Goal: Task Accomplishment & Management: Complete application form

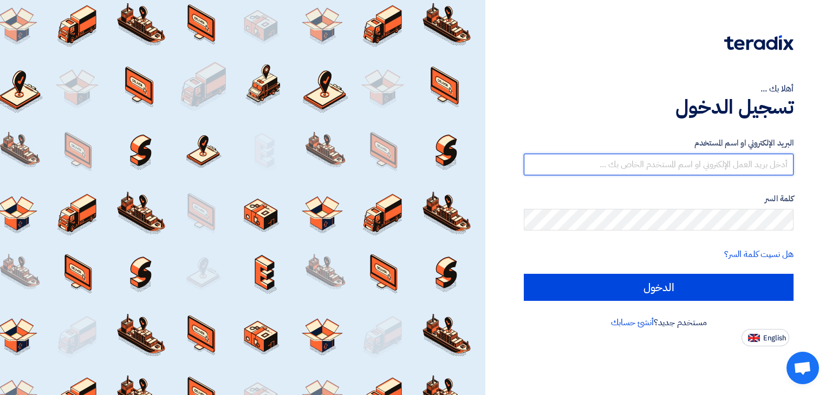
click at [654, 163] on input "text" at bounding box center [659, 165] width 270 height 22
type input "rwr.25@hotmail.com"
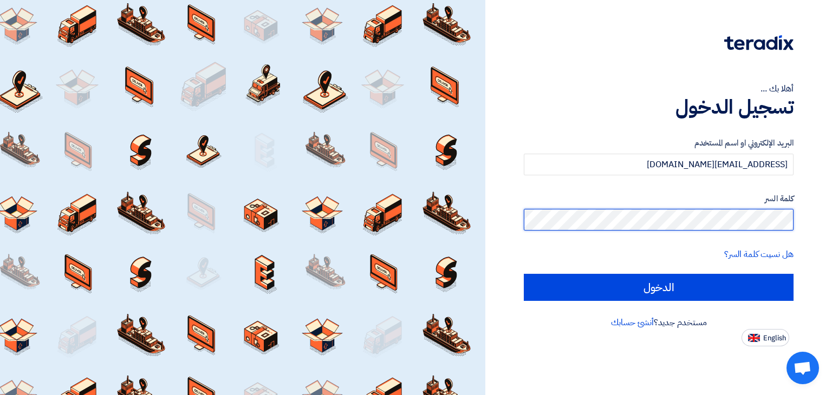
click at [524, 274] on input "الدخول" at bounding box center [659, 287] width 270 height 27
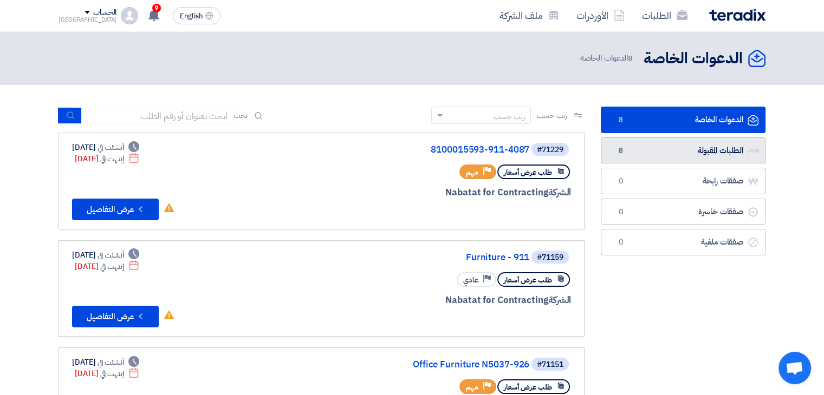
click at [690, 146] on link "الطلبات المقبولة الطلبات المقبولة 8" at bounding box center [683, 151] width 165 height 27
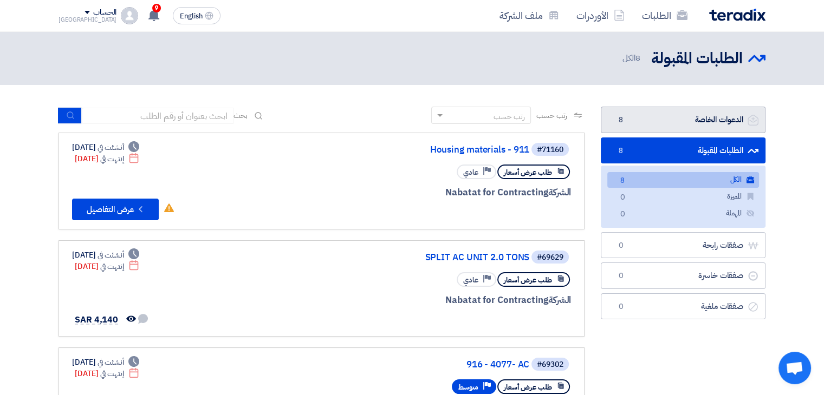
click at [708, 112] on link "الدعوات الخاصة الدعوات الخاصة 8" at bounding box center [683, 120] width 165 height 27
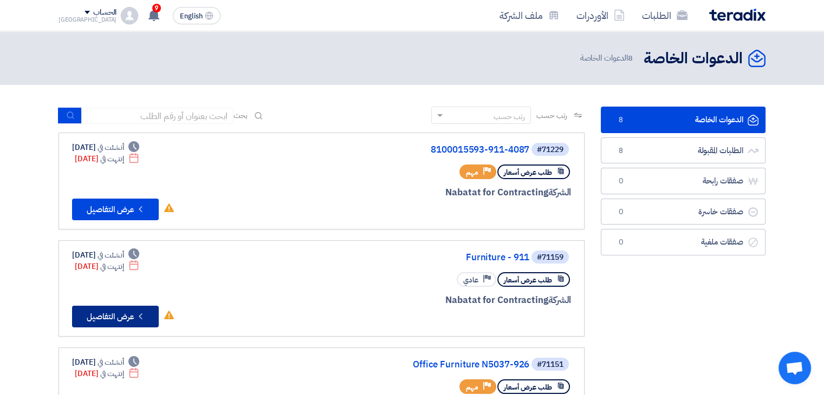
click at [100, 315] on button "Check details عرض التفاصيل" at bounding box center [115, 317] width 87 height 22
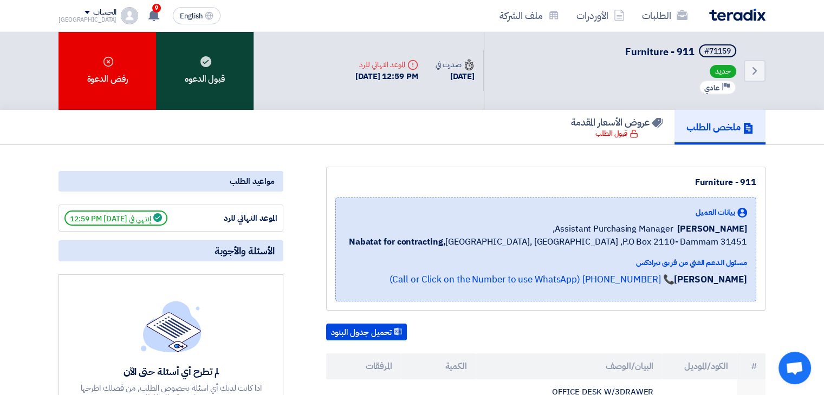
click at [204, 73] on div "قبول الدعوه" at bounding box center [205, 70] width 98 height 79
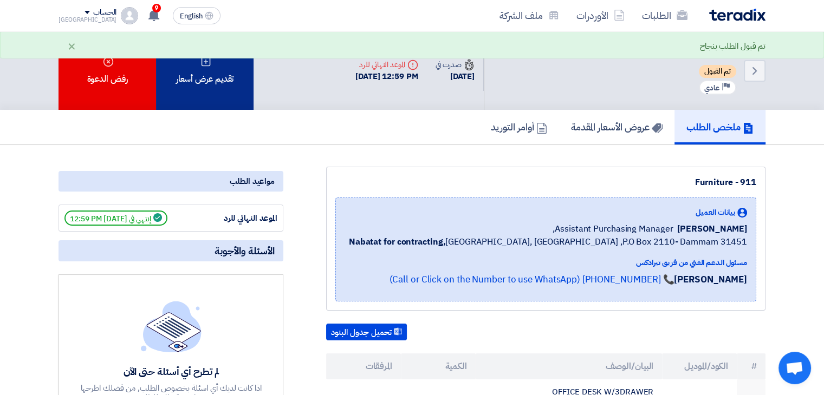
click at [215, 80] on div "تقديم عرض أسعار" at bounding box center [205, 70] width 98 height 79
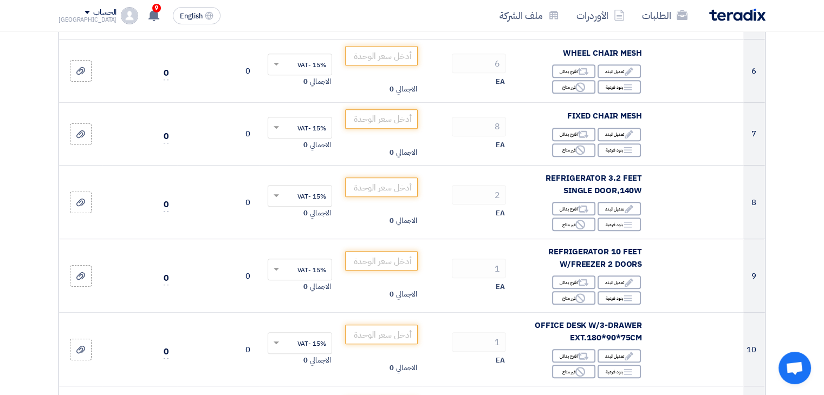
scroll to position [542, 0]
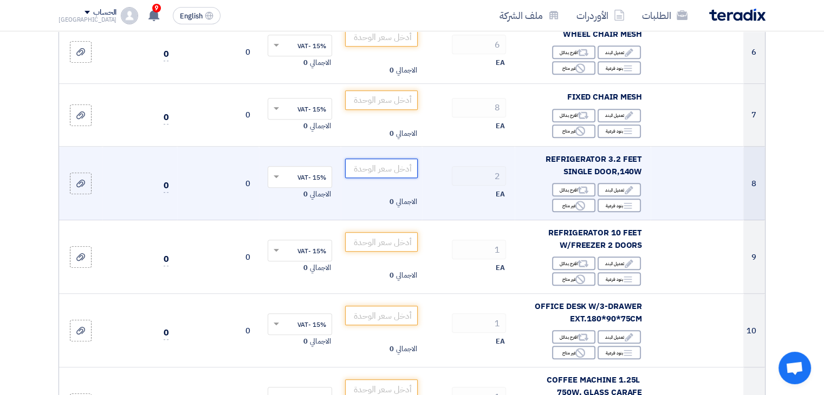
click at [395, 167] on input "number" at bounding box center [381, 169] width 73 height 20
click at [409, 170] on input "400" at bounding box center [381, 169] width 73 height 20
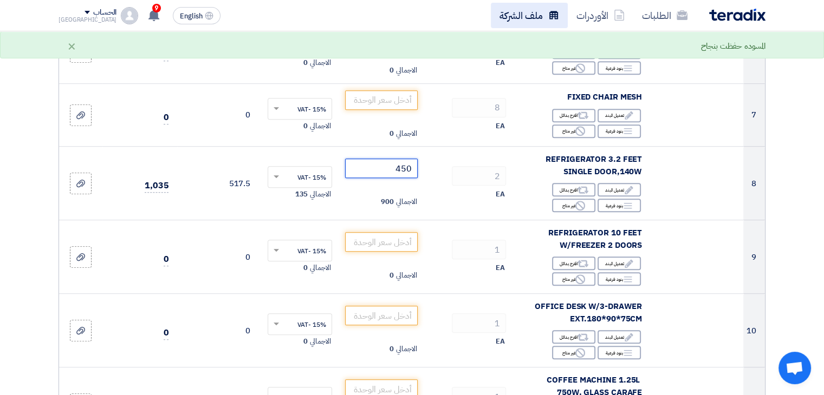
type input "450"
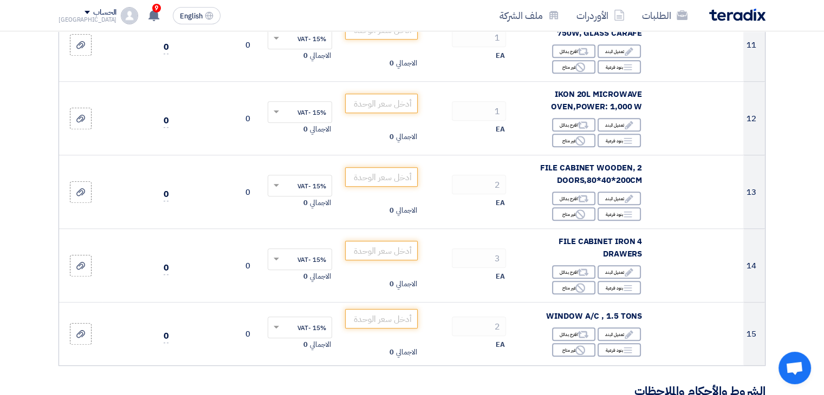
scroll to position [921, 0]
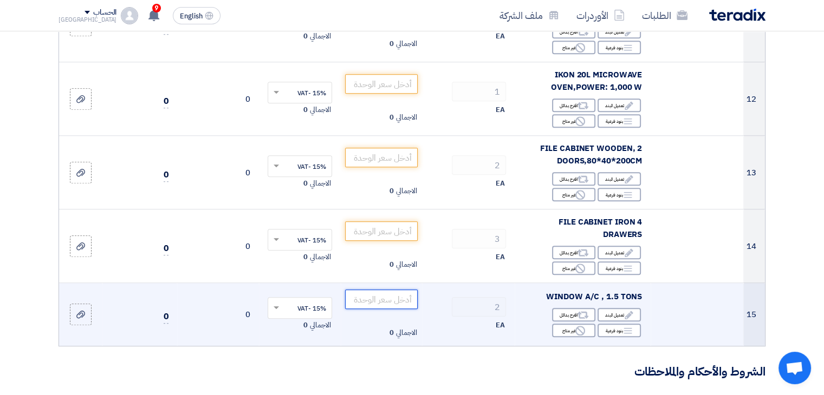
click at [381, 300] on input "number" at bounding box center [381, 300] width 73 height 20
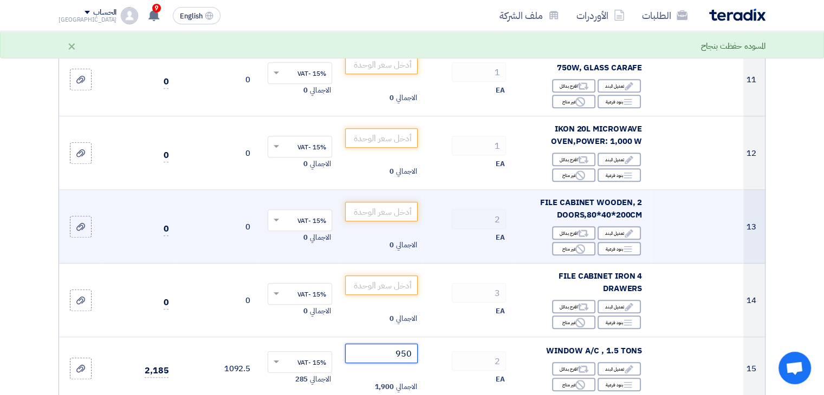
scroll to position [758, 0]
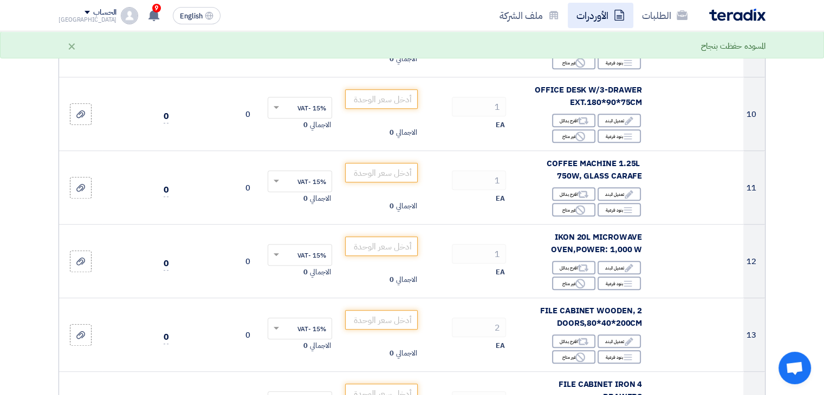
type input "950"
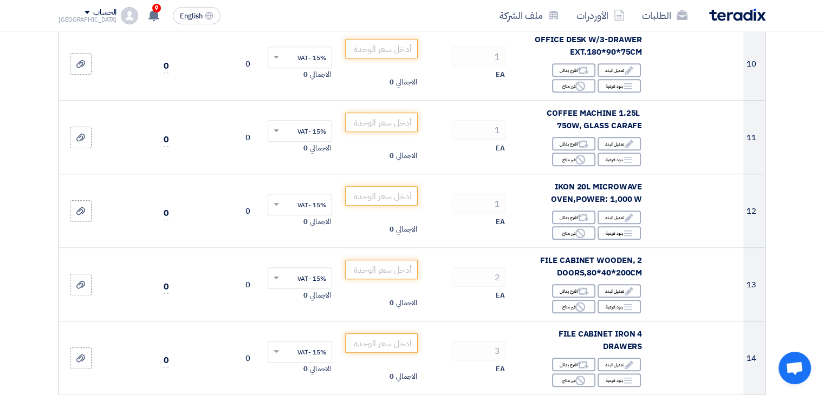
scroll to position [813, 0]
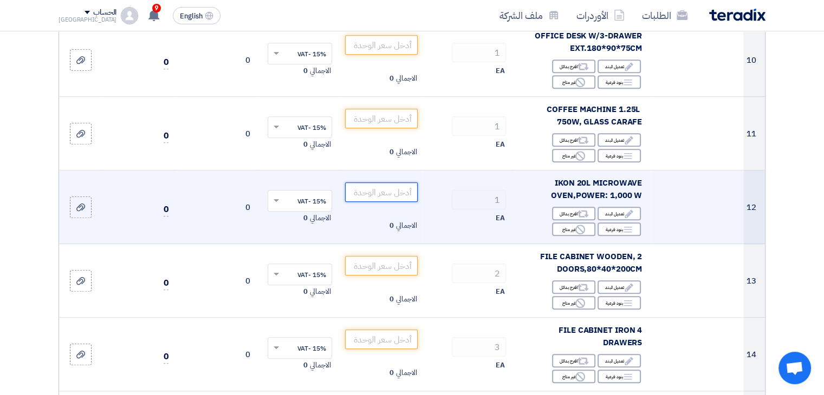
click at [379, 195] on input "number" at bounding box center [381, 193] width 73 height 20
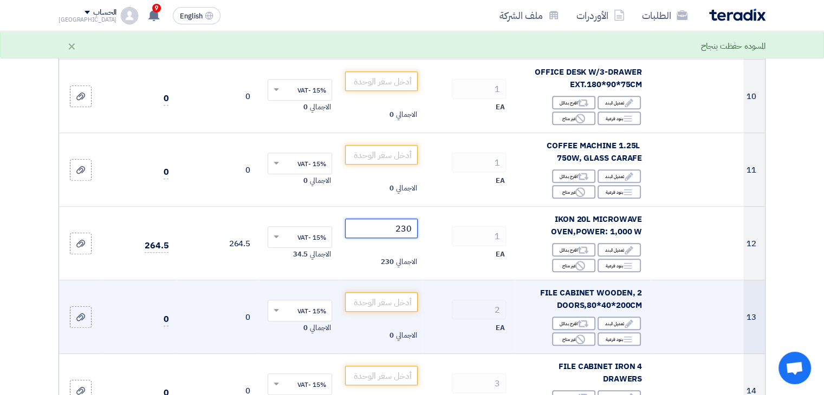
scroll to position [758, 0]
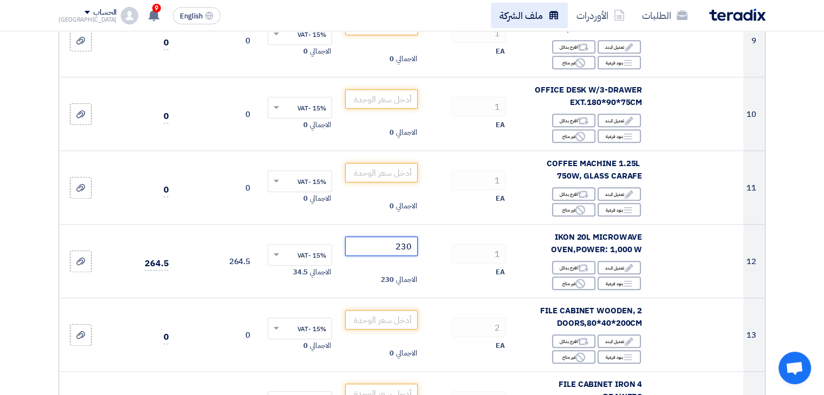
type input "230"
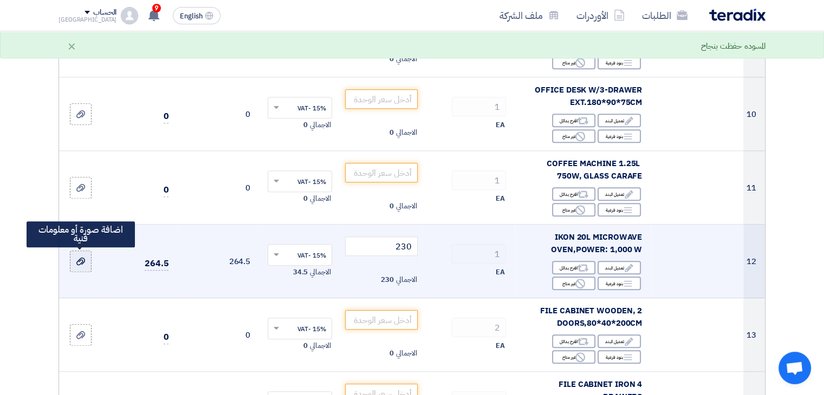
click at [86, 262] on div at bounding box center [80, 262] width 11 height 12
click at [0, 0] on input "file" at bounding box center [0, 0] width 0 height 0
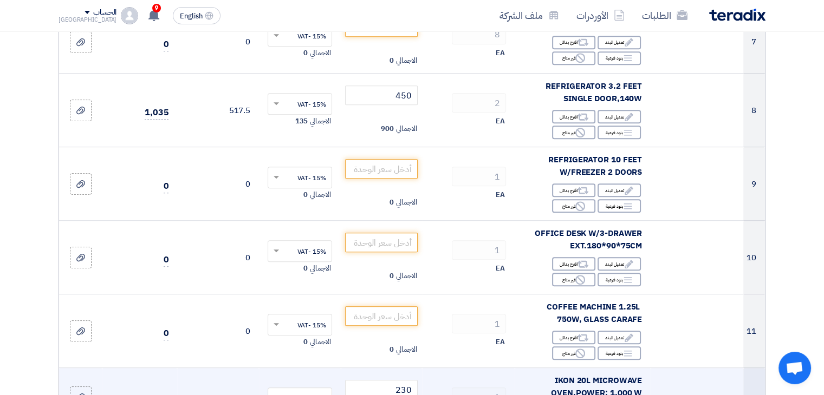
scroll to position [596, 0]
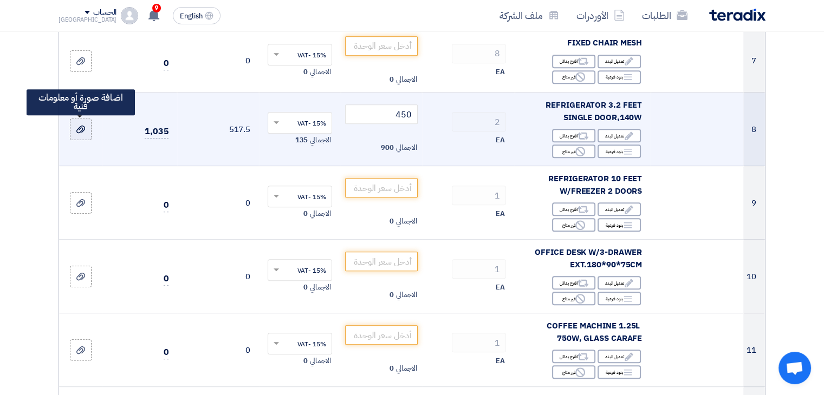
click at [82, 136] on label at bounding box center [81, 130] width 22 height 22
click at [0, 0] on input "file" at bounding box center [0, 0] width 0 height 0
click at [77, 129] on icon at bounding box center [80, 129] width 9 height 9
click at [0, 0] on input "file" at bounding box center [0, 0] width 0 height 0
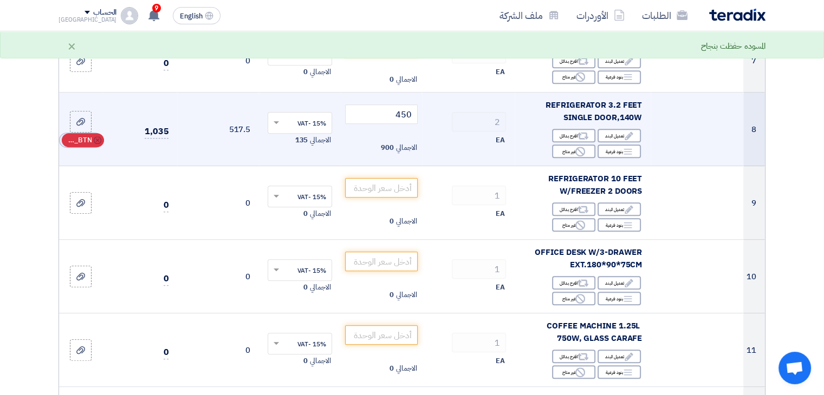
click at [83, 138] on span "RFQ_STEP1.ITEMS_DELETE_BTN" at bounding box center [79, 140] width 26 height 11
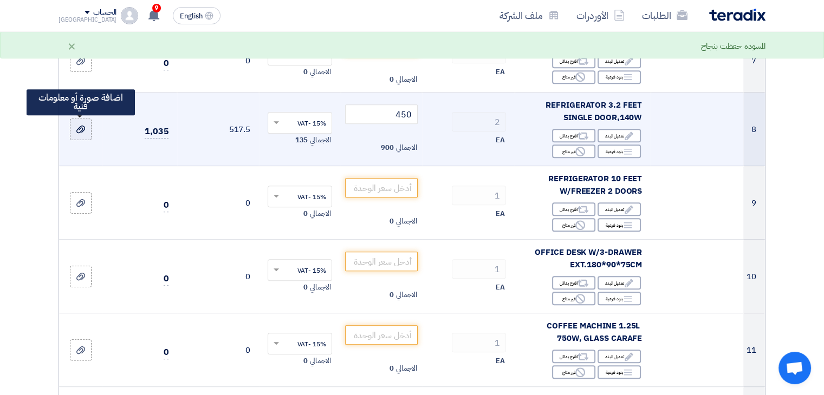
click at [77, 128] on use at bounding box center [80, 130] width 9 height 8
click at [0, 0] on input "file" at bounding box center [0, 0] width 0 height 0
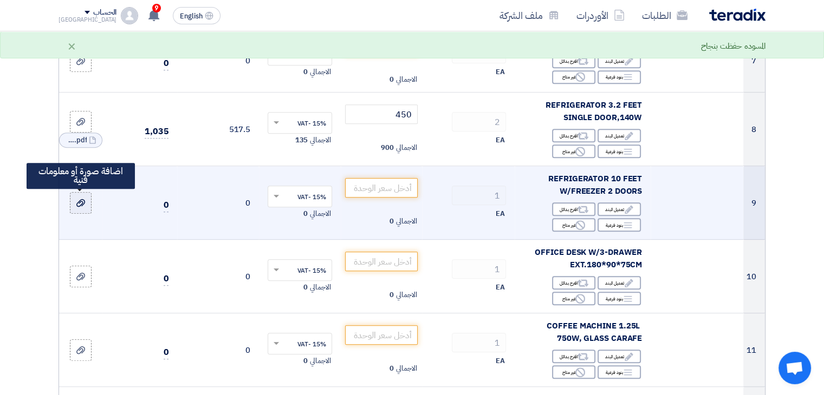
click at [77, 204] on icon at bounding box center [80, 203] width 9 height 9
click at [0, 0] on input "file" at bounding box center [0, 0] width 0 height 0
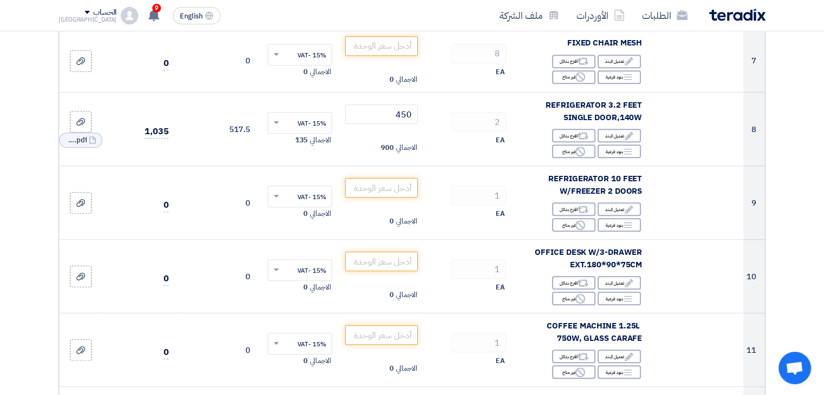
click at [0, 91] on section "تفاصيل الطلب # الكود/الموديل البيان/الوصف الكمية/العدد سعر الوحدة (SAR) الضرائب…" at bounding box center [412, 313] width 824 height 1617
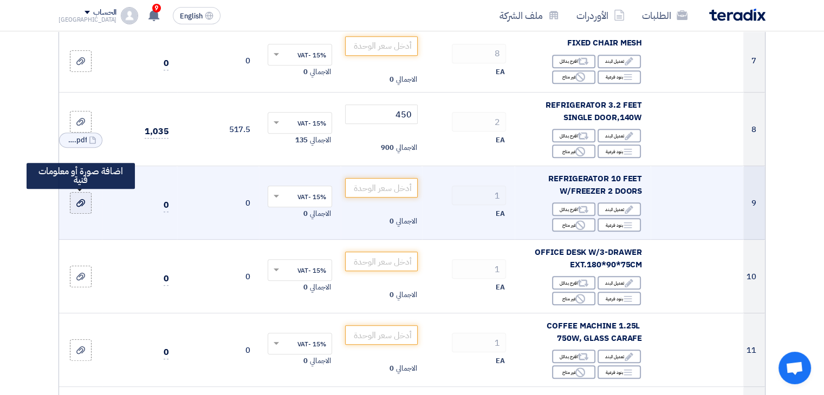
click at [77, 206] on icon at bounding box center [80, 203] width 9 height 9
click at [0, 0] on input "file" at bounding box center [0, 0] width 0 height 0
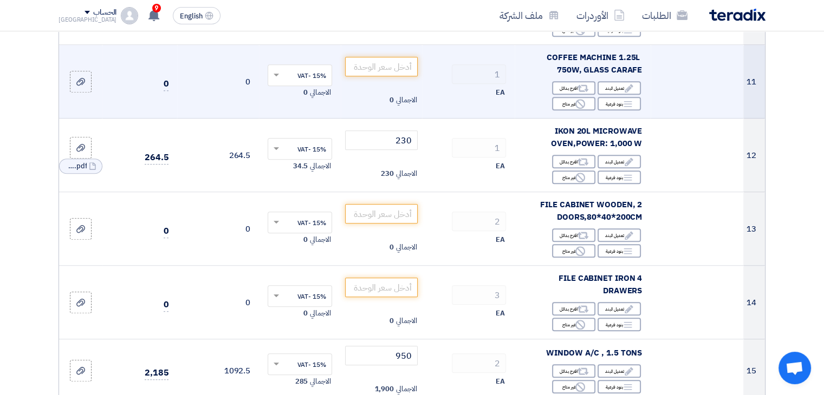
scroll to position [921, 0]
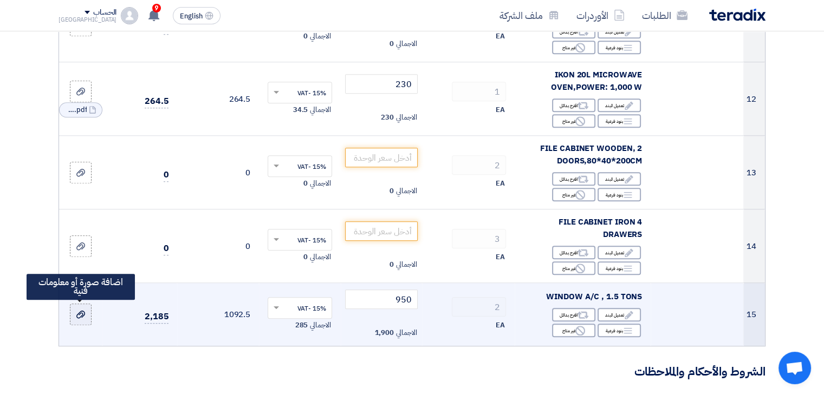
click at [82, 313] on use at bounding box center [80, 315] width 9 height 8
click at [0, 0] on input "file" at bounding box center [0, 0] width 0 height 0
click at [78, 314] on icon at bounding box center [80, 314] width 9 height 9
click at [0, 0] on input "file" at bounding box center [0, 0] width 0 height 0
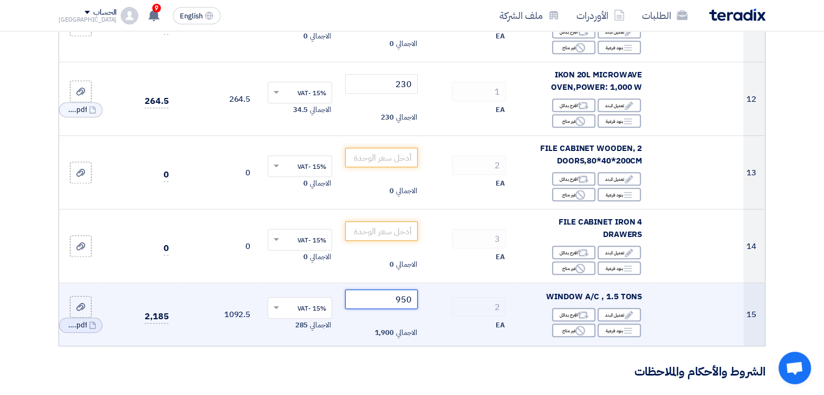
click at [376, 297] on input "950" at bounding box center [381, 300] width 73 height 20
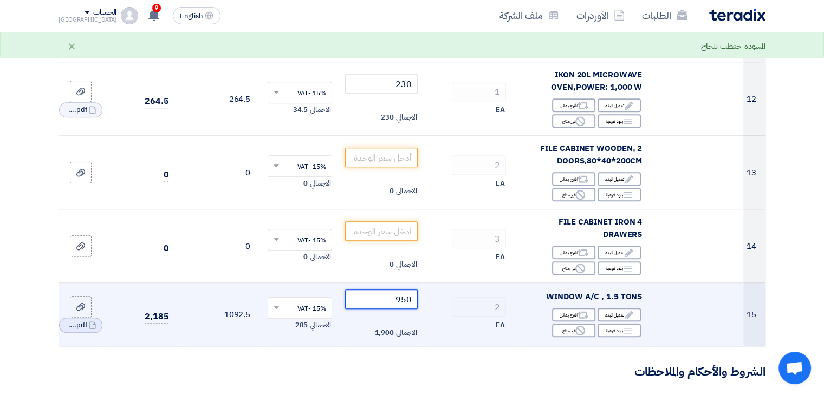
click at [406, 296] on input "950" at bounding box center [381, 300] width 73 height 20
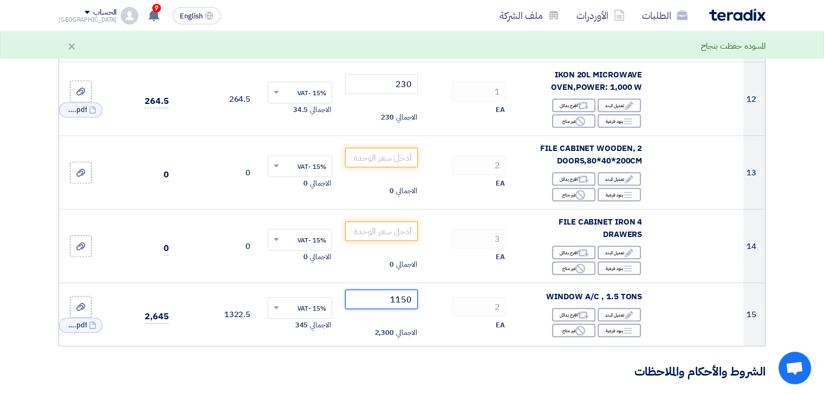
type input "1150"
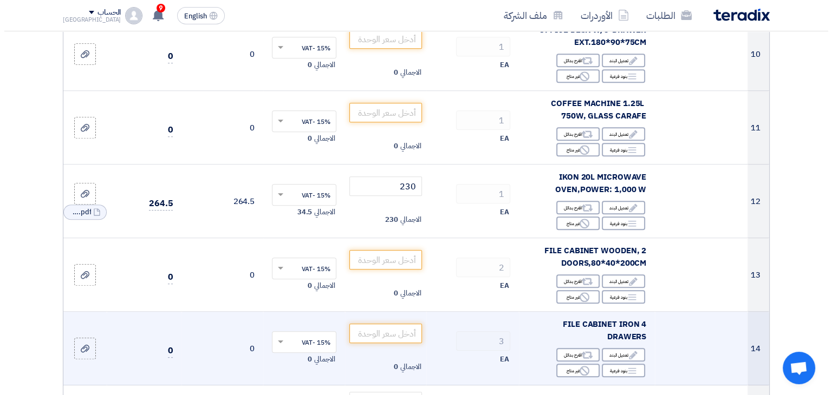
scroll to position [975, 0]
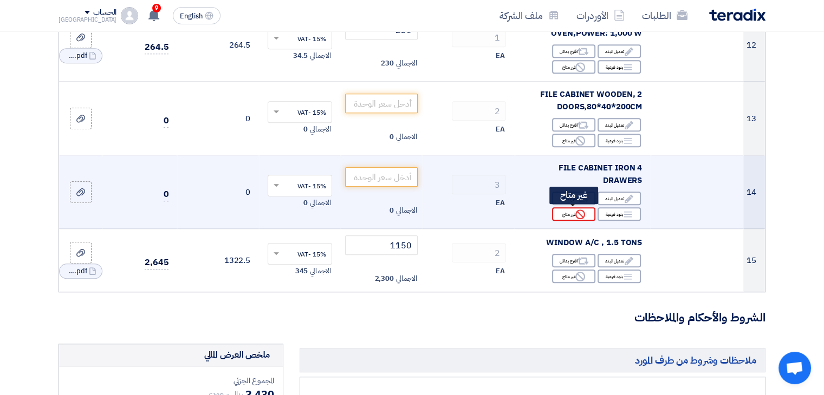
click at [578, 215] on icon "Reject" at bounding box center [580, 215] width 10 height 10
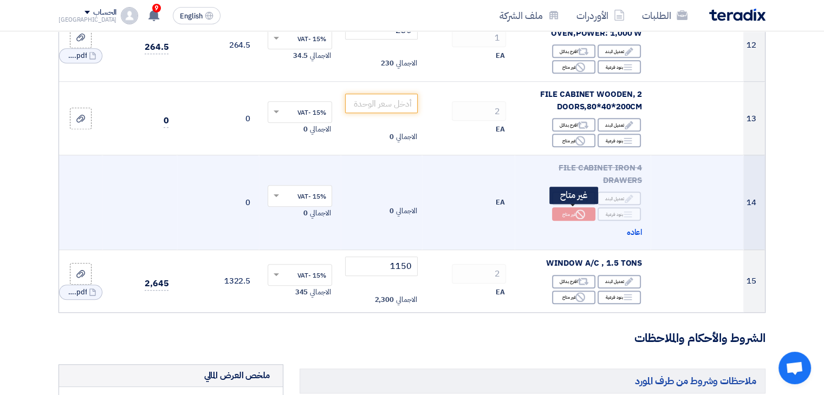
click at [578, 215] on icon "Reject" at bounding box center [580, 215] width 10 height 10
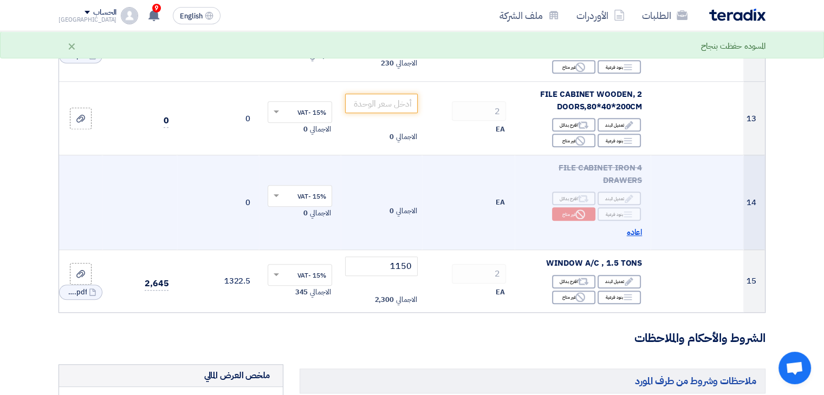
click at [630, 230] on span "اعاده" at bounding box center [635, 232] width 16 height 12
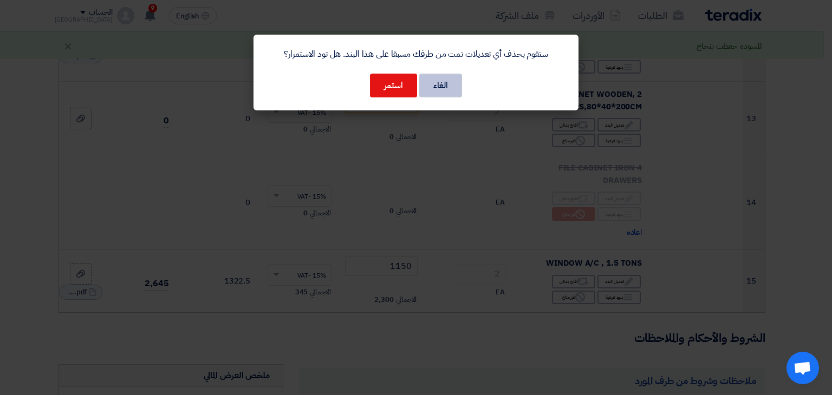
click at [434, 83] on button "الغاء" at bounding box center [440, 86] width 43 height 24
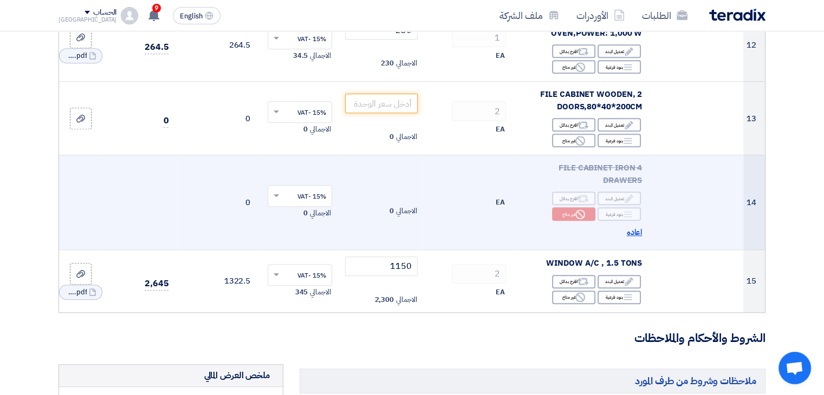
click at [635, 232] on span "اعاده" at bounding box center [635, 232] width 16 height 12
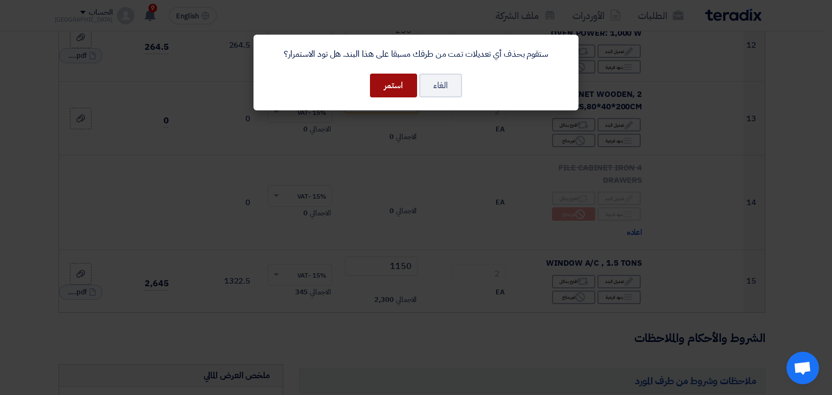
click at [407, 84] on button "استمر" at bounding box center [393, 86] width 47 height 24
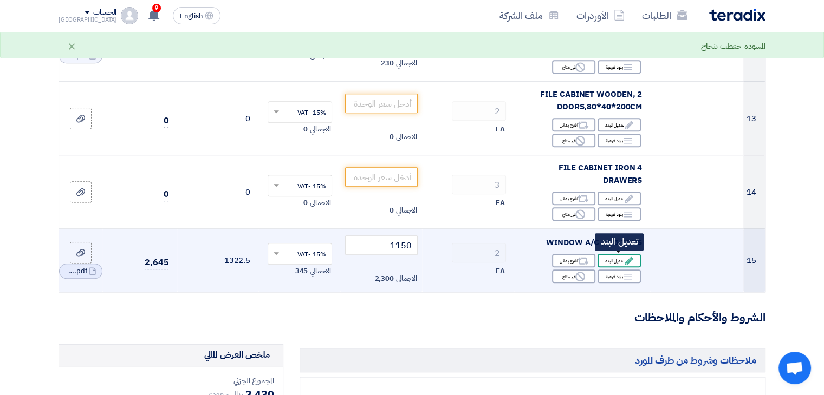
click at [611, 261] on div "Edit تعديل البند" at bounding box center [619, 261] width 43 height 14
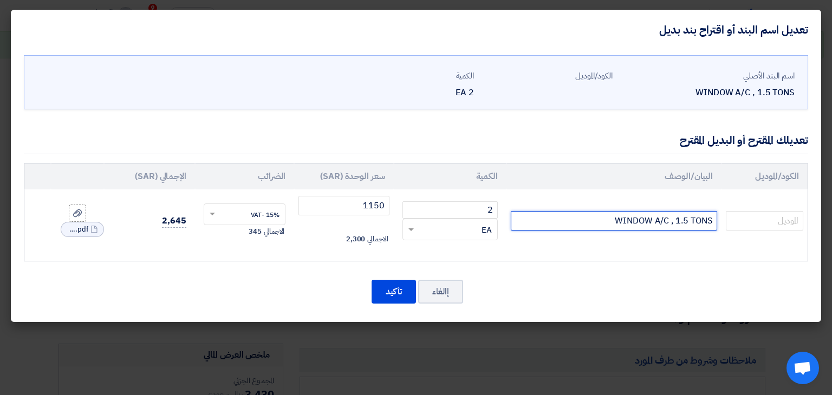
click at [657, 224] on input "WINDOW A/C , 1.5 TONS" at bounding box center [614, 221] width 206 height 20
paste input "indow Air Conditioner, Cooling & Heating, 18000 BTU, High Efficiency Compressor…"
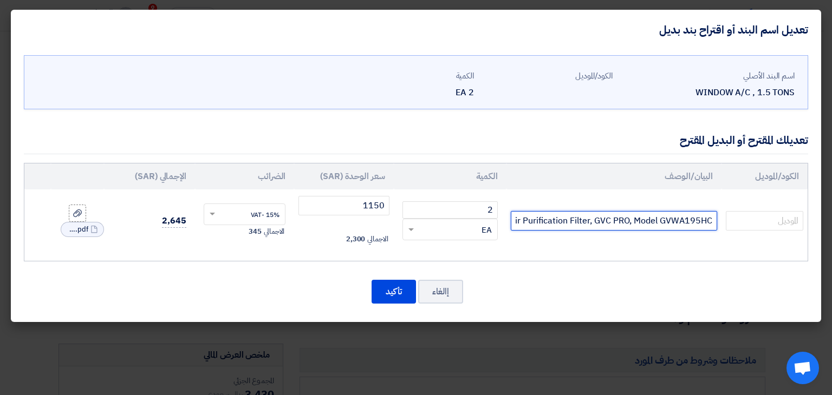
scroll to position [0, -400]
type input "Window Air Conditioner, Cooling & Heating, 18000 BTU, High Efficiency Compresso…"
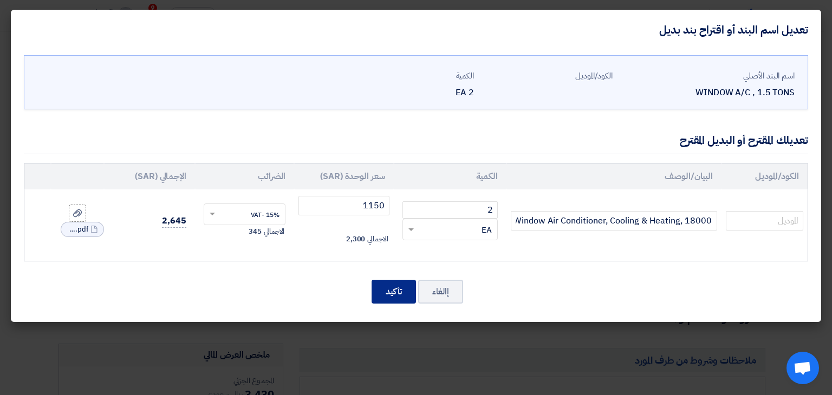
click at [379, 291] on button "تأكيد" at bounding box center [394, 292] width 44 height 24
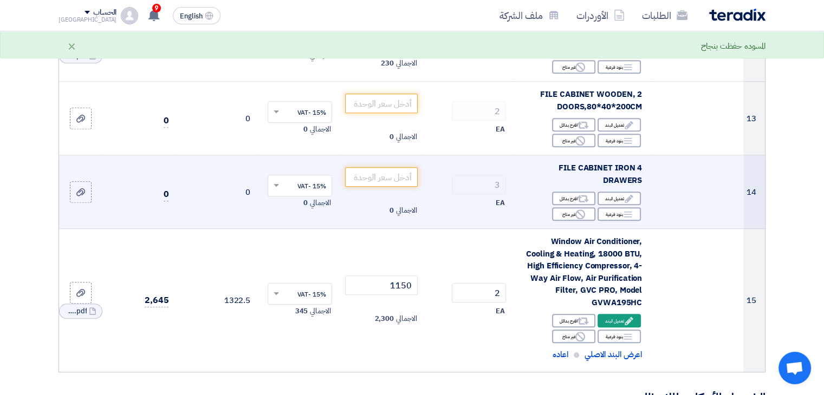
scroll to position [921, 0]
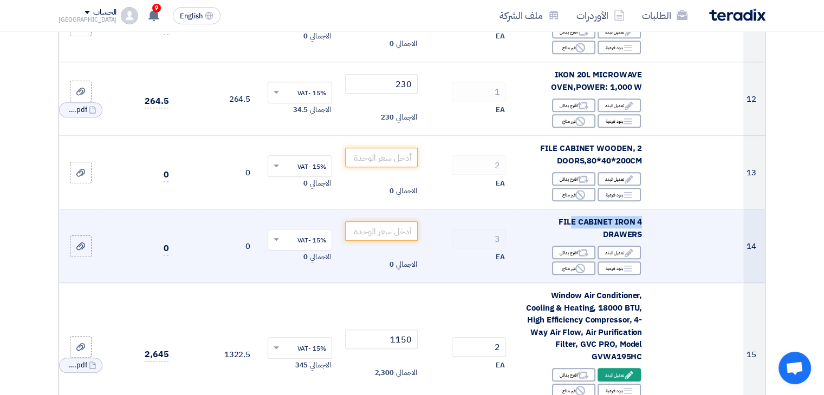
drag, startPoint x: 641, startPoint y: 232, endPoint x: 558, endPoint y: 218, distance: 84.5
click at [570, 216] on div "FILE CABINET IRON 4 DRAWERS" at bounding box center [582, 228] width 119 height 24
click at [557, 218] on div "FILE CABINET IRON 4 DRAWERS" at bounding box center [582, 228] width 119 height 24
drag, startPoint x: 556, startPoint y: 219, endPoint x: 639, endPoint y: 235, distance: 84.9
click at [639, 236] on div "FILE CABINET IRON 4 DRAWERS" at bounding box center [582, 228] width 119 height 24
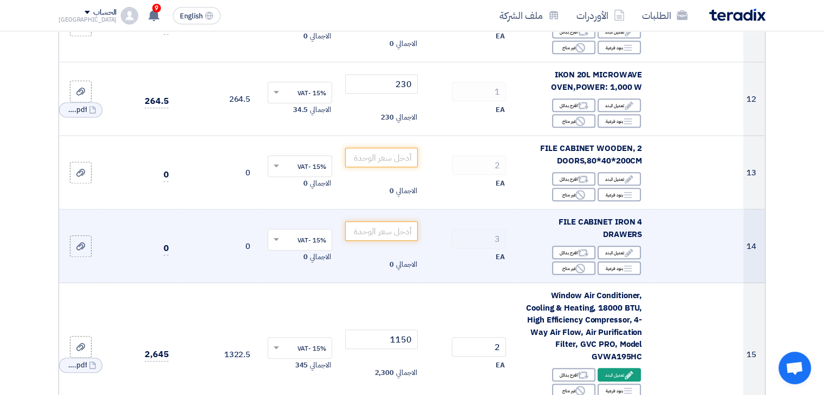
click at [631, 230] on span "FILE CABINET IRON 4 DRAWERS" at bounding box center [600, 228] width 83 height 24
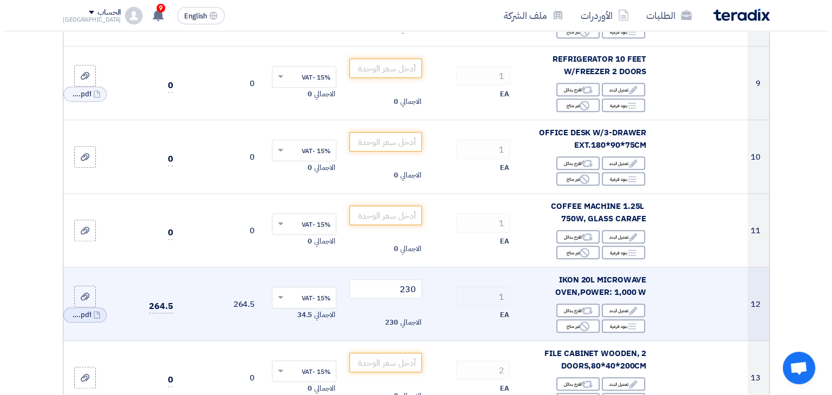
scroll to position [704, 0]
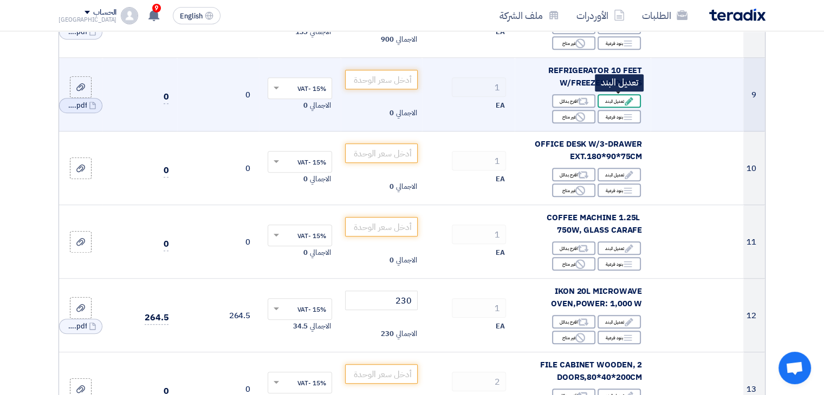
click at [626, 102] on use at bounding box center [629, 101] width 8 height 8
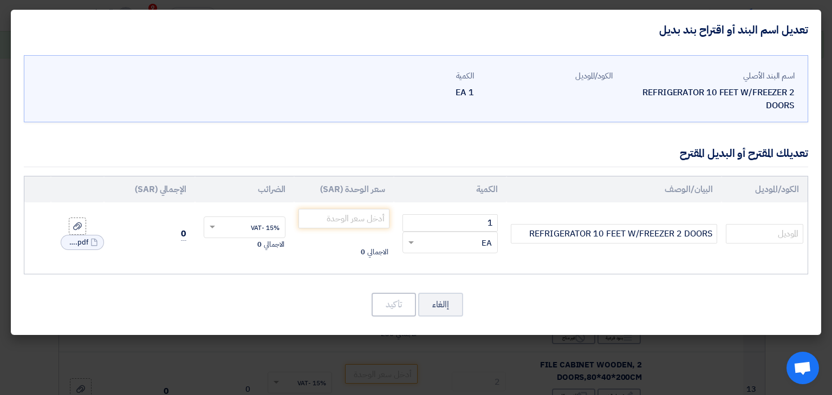
click at [684, 94] on div "REFRIGERATOR 10 FEET W/FREEZER 2 DOORS" at bounding box center [707, 99] width 173 height 26
click at [596, 230] on input "REFRIGERATOR 10 FEET W/FREEZER 2 DOORS" at bounding box center [614, 234] width 206 height 20
paste input "GVC PRO Double Door Refrigerator, Traditional Ice Cooling, Separate Top Freezer…"
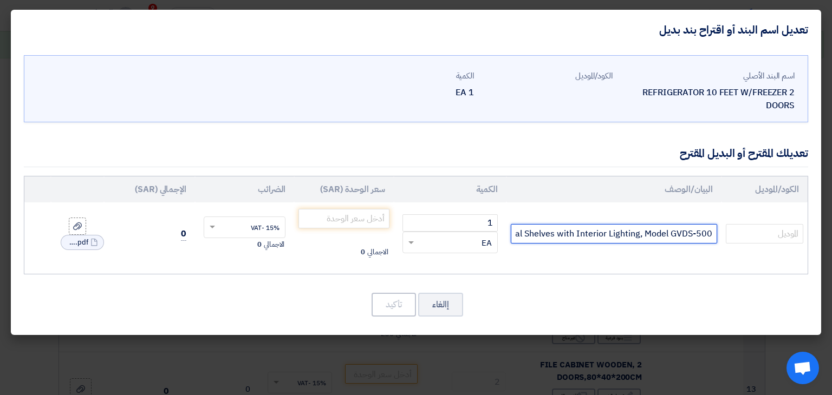
scroll to position [0, -497]
type input "GVC PRO Double Door Refrigerator, Traditional Ice Cooling, Separate Top Freezer…"
click at [490, 280] on div "اسم البند الأصلي REFRIGERATOR 10 FEET W/FREEZER 2 DOORS الكود/الموديل الكمية 1 …" at bounding box center [416, 192] width 810 height 285
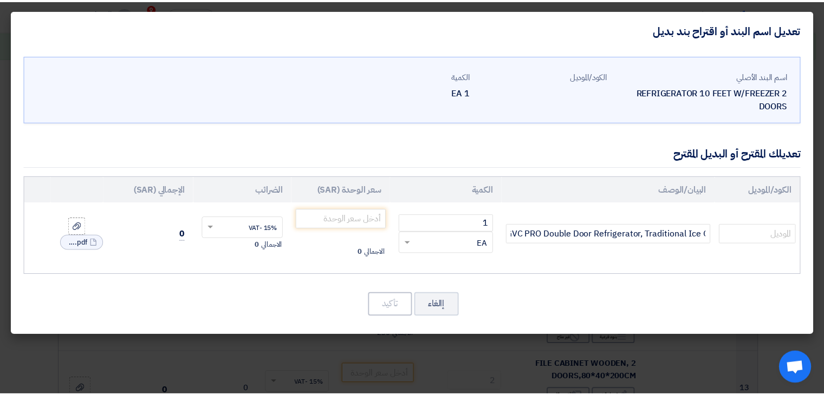
scroll to position [0, 0]
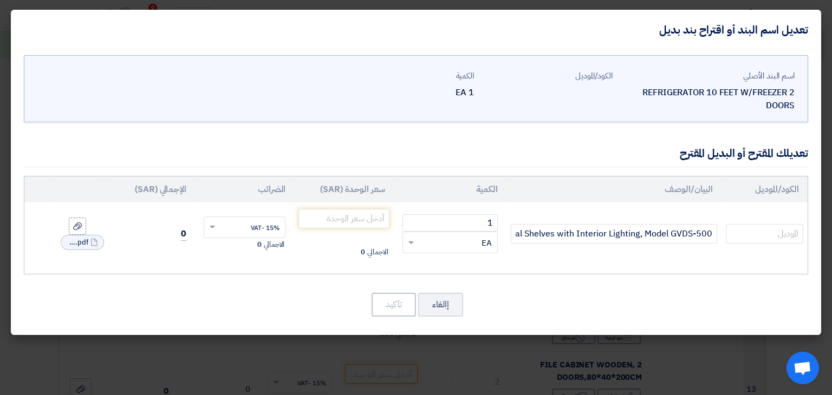
click at [553, 292] on div "إالغاء تأكيد" at bounding box center [416, 305] width 784 height 26
click at [366, 224] on input "number" at bounding box center [343, 219] width 90 height 20
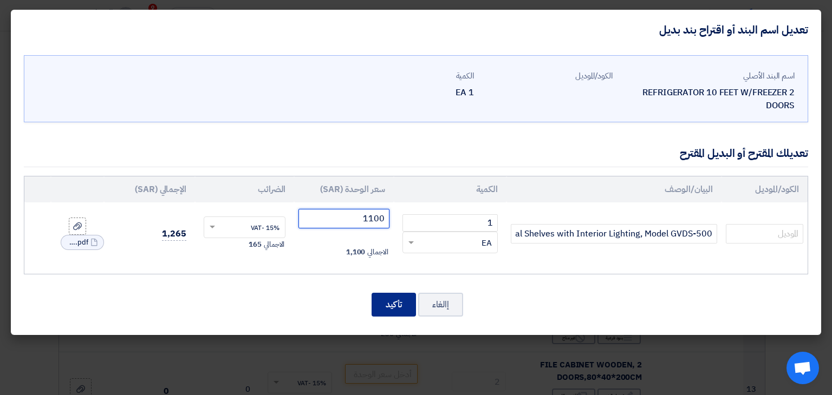
type input "1100"
click at [396, 310] on button "تأكيد" at bounding box center [394, 305] width 44 height 24
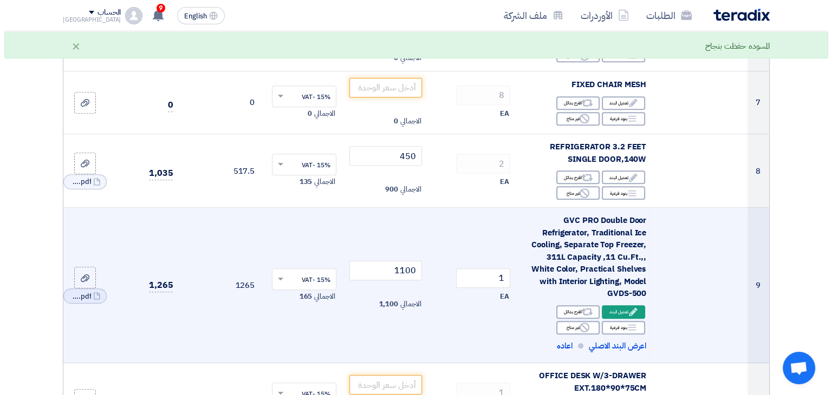
scroll to position [542, 0]
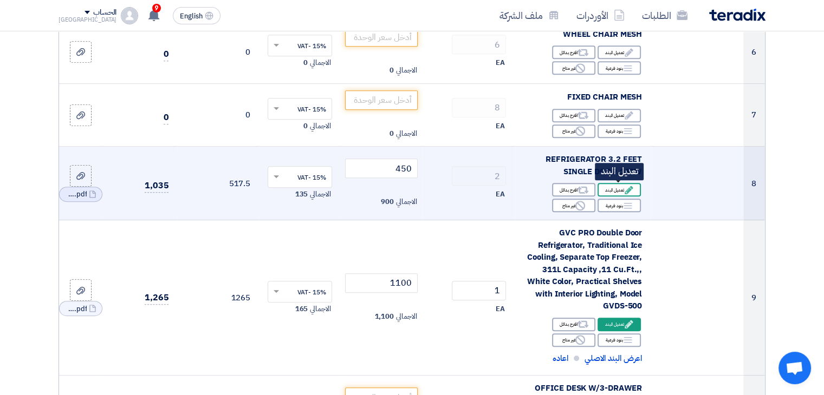
click at [617, 190] on div "Edit تعديل البند" at bounding box center [619, 190] width 43 height 14
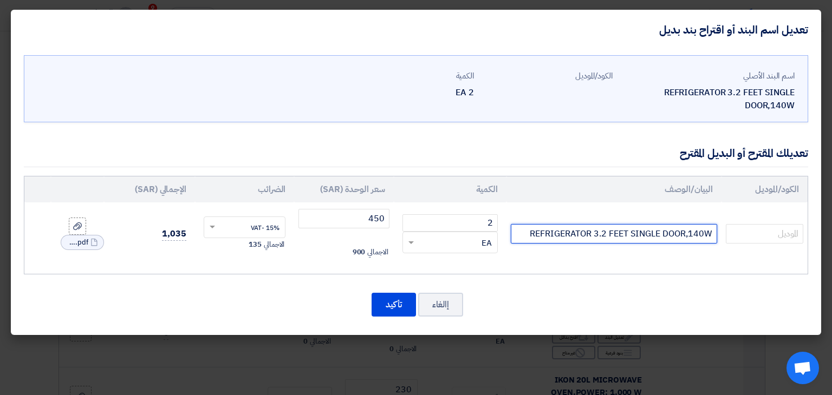
click at [628, 229] on input "REFRIGERATOR 3.2 FEET SINGLE DOOR,140W" at bounding box center [614, 234] width 206 height 20
paste input "GVC PRO Single Door Refrigerator, Traditional Ice Cooling, 86L Capacity Cu.Ft.,…"
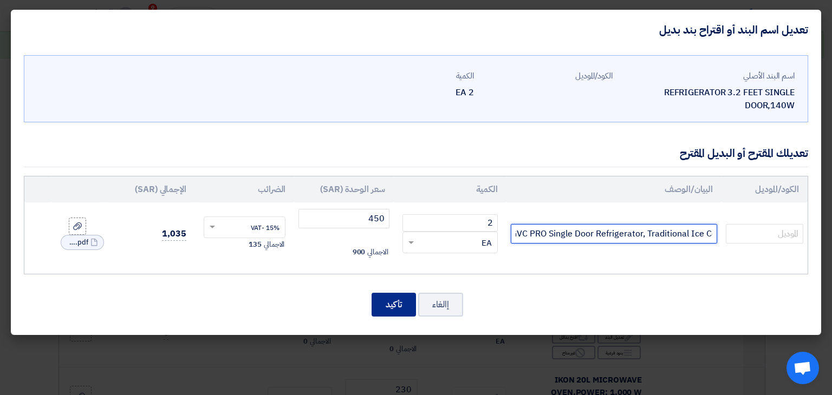
type input "GVC PRO Single Door Refrigerator, Traditional Ice Cooling, 86L Capacity Cu.Ft.,…"
click at [383, 307] on button "تأكيد" at bounding box center [394, 305] width 44 height 24
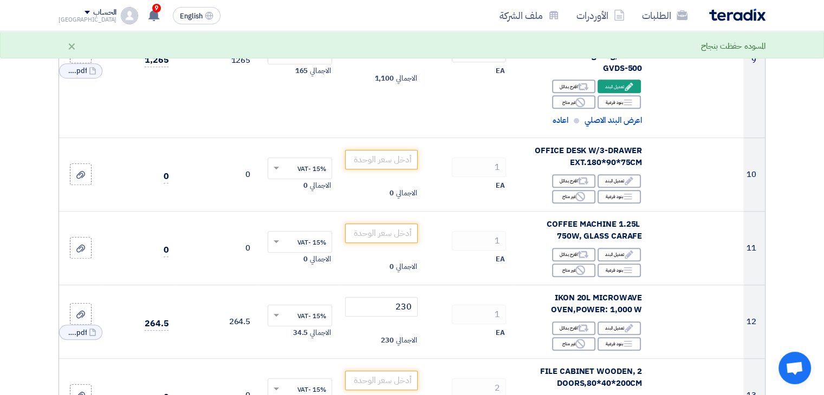
scroll to position [867, 0]
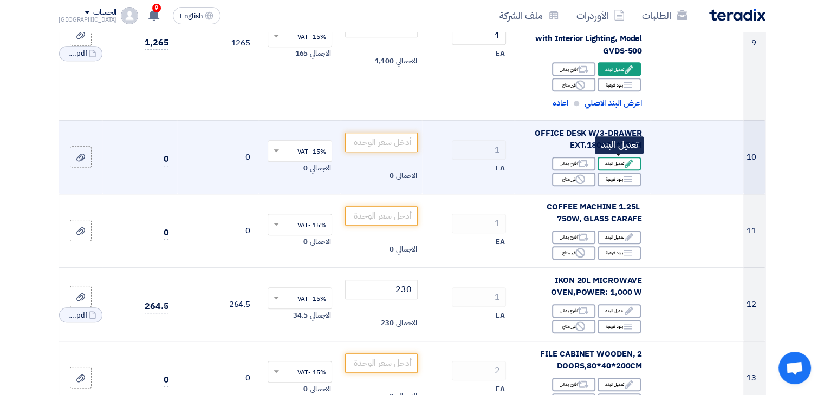
click at [620, 163] on div "Edit تعديل البند" at bounding box center [619, 164] width 43 height 14
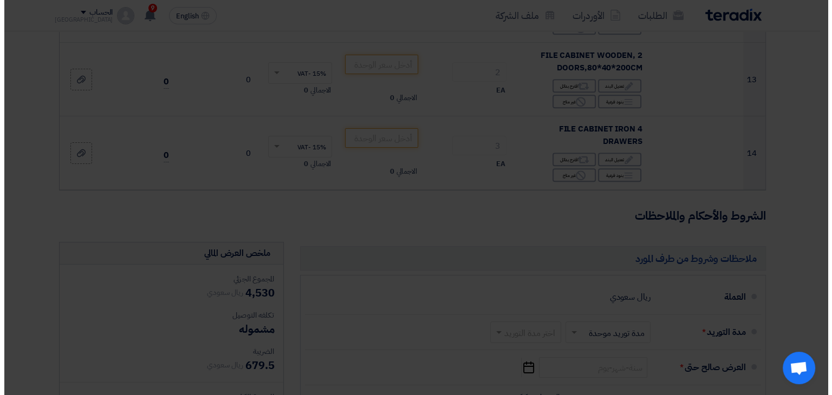
scroll to position [724, 0]
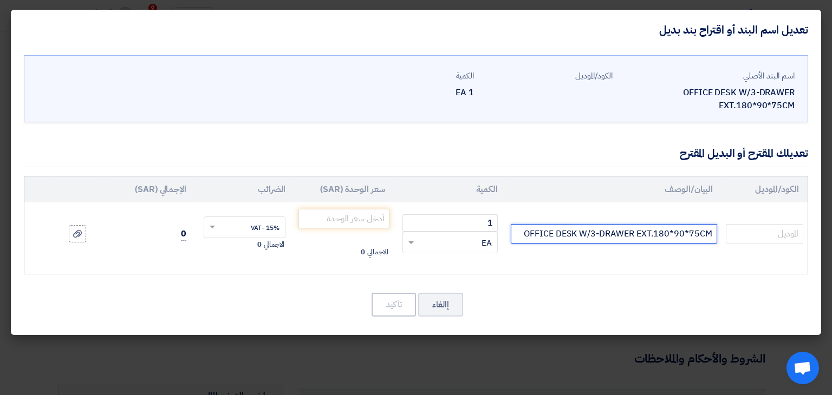
click at [668, 233] on input "OFFICE DESK W/3-DRAWER EXT.180*90*75CM" at bounding box center [614, 234] width 206 height 20
click at [667, 233] on input "OFFICE DESK W/3-DRAWER EXT.180*90*75CM" at bounding box center [614, 234] width 206 height 20
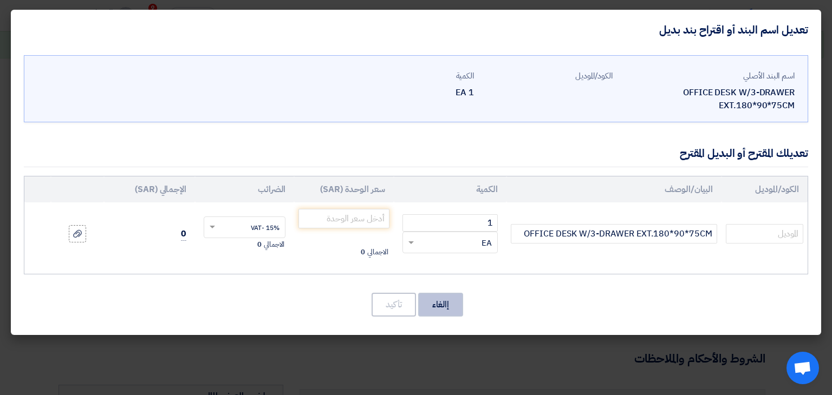
click at [437, 307] on button "إالغاء" at bounding box center [440, 305] width 45 height 24
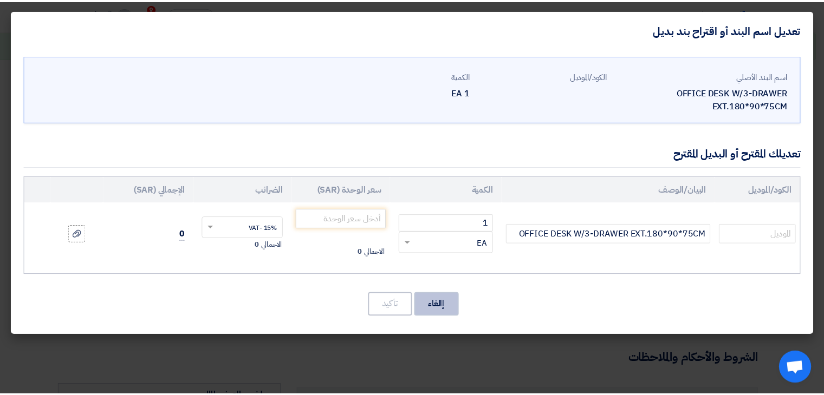
scroll to position [1022, 0]
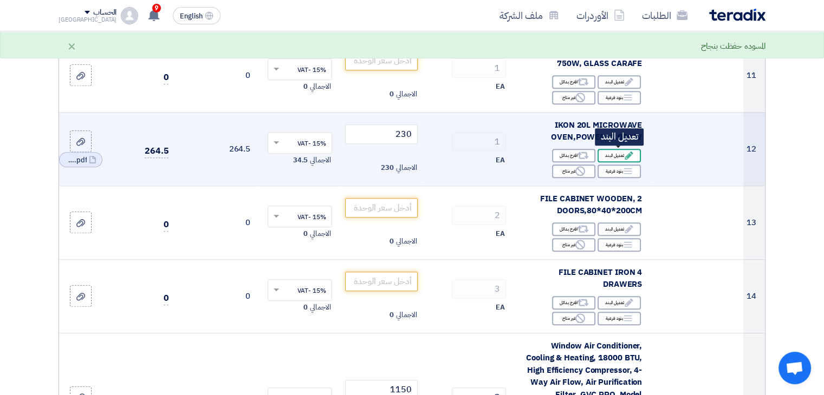
click at [626, 157] on use at bounding box center [629, 156] width 8 height 8
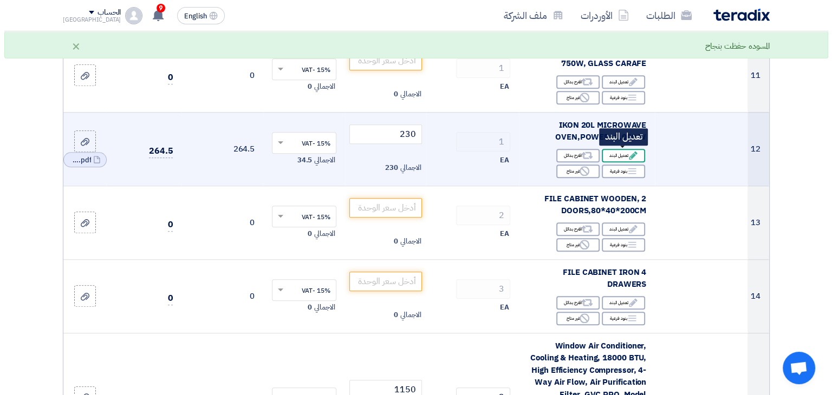
scroll to position [724, 0]
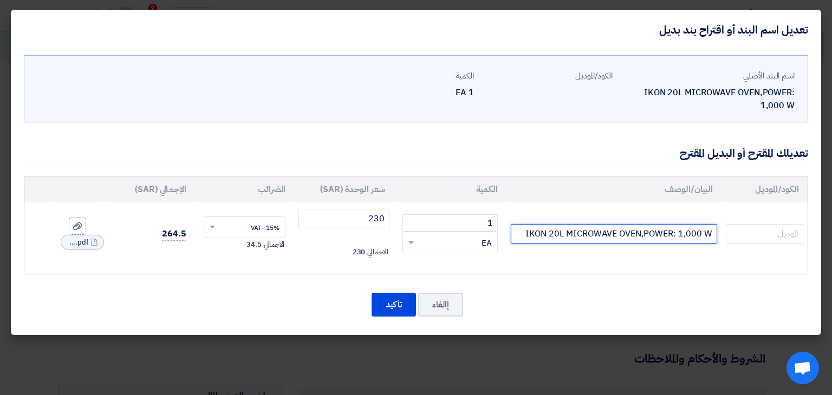
click at [592, 232] on input "IKON 20L MICROWAVE OVEN,POWER: 1,000 W" at bounding box center [614, 234] width 206 height 20
paste input ",Electric Microwave Oven, 20L Capacity, Simple and Practical Design Fast and Ef…"
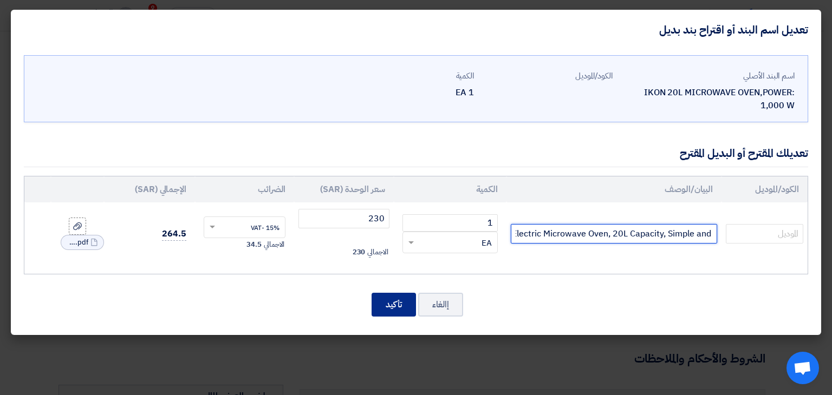
type input ",Electric Microwave Oven, 20L Capacity, Simple and Practical Design Fast and Ef…"
click at [394, 304] on button "تأكيد" at bounding box center [394, 305] width 44 height 24
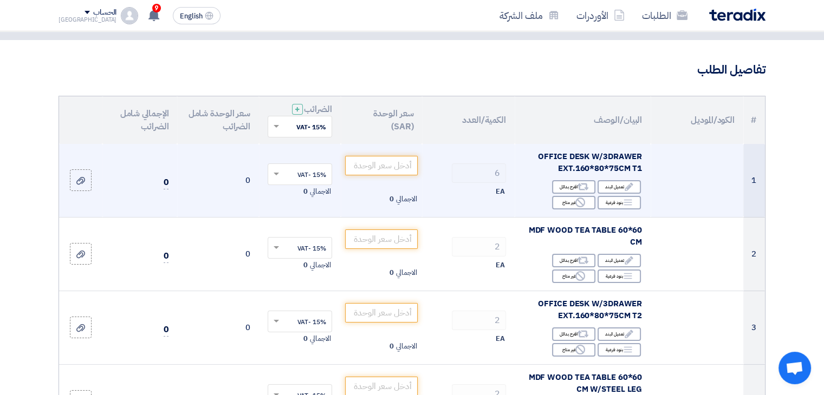
scroll to position [108, 0]
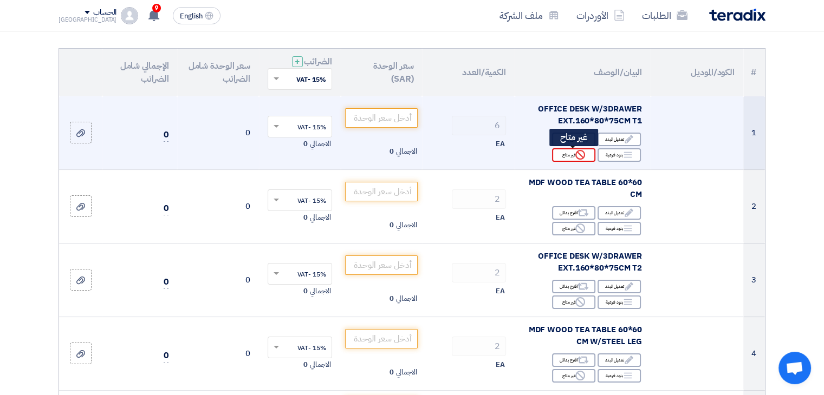
click at [570, 157] on div "Reject غير متاح" at bounding box center [573, 155] width 43 height 14
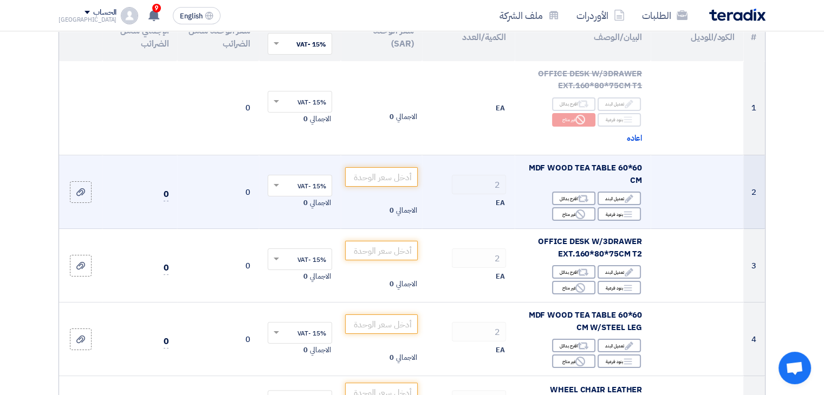
scroll to position [163, 0]
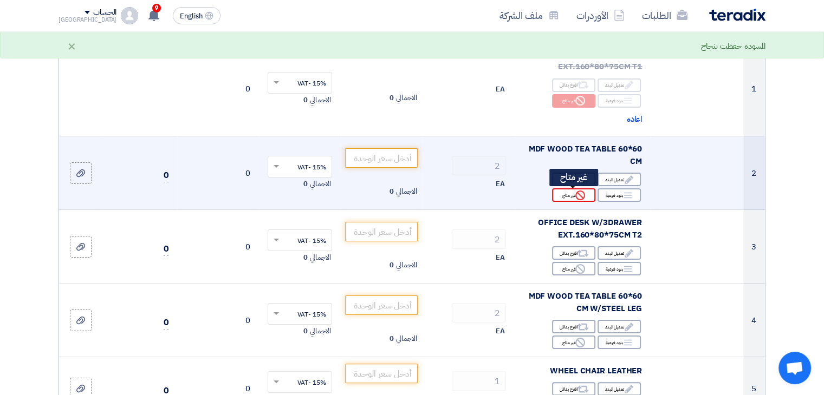
click at [576, 196] on use at bounding box center [580, 196] width 10 height 10
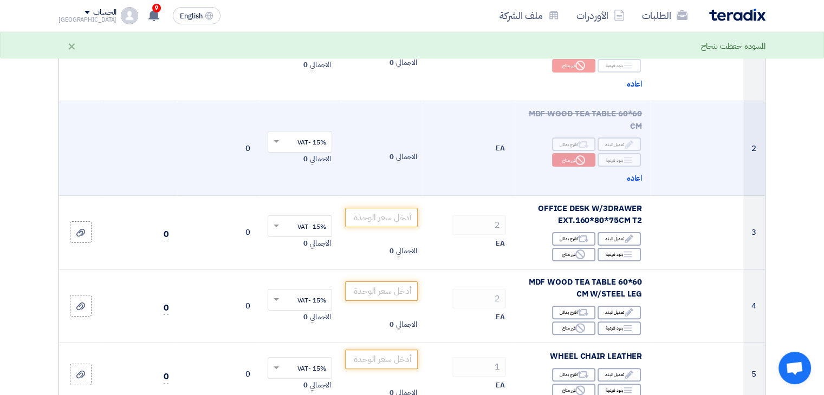
scroll to position [217, 0]
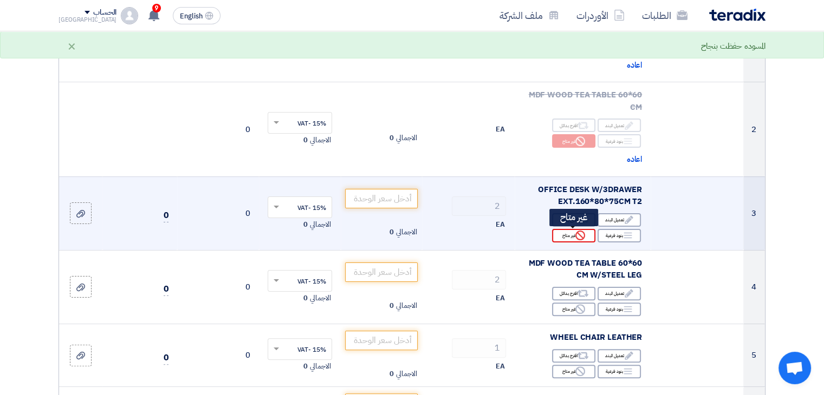
click at [567, 237] on div "Reject غير متاح" at bounding box center [573, 236] width 43 height 14
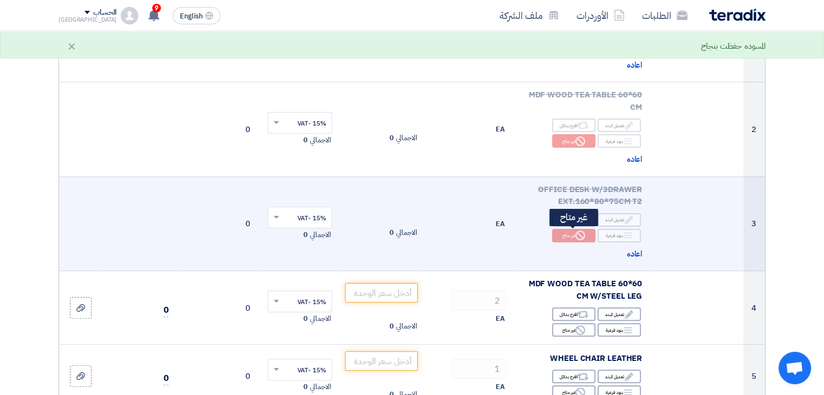
scroll to position [271, 0]
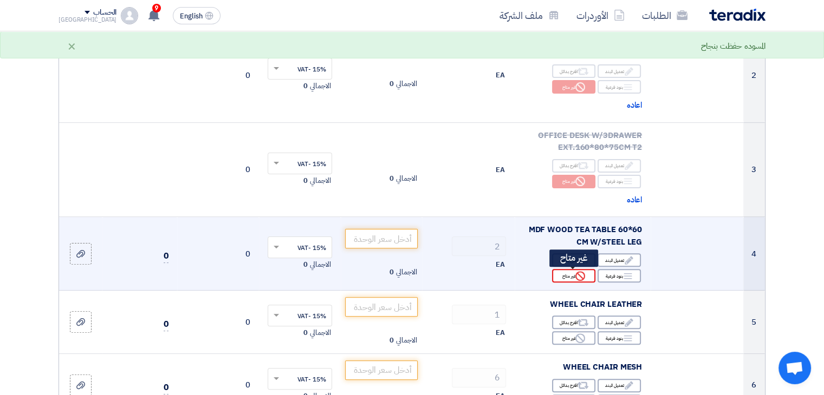
click at [572, 275] on div "Reject غير متاح" at bounding box center [573, 276] width 43 height 14
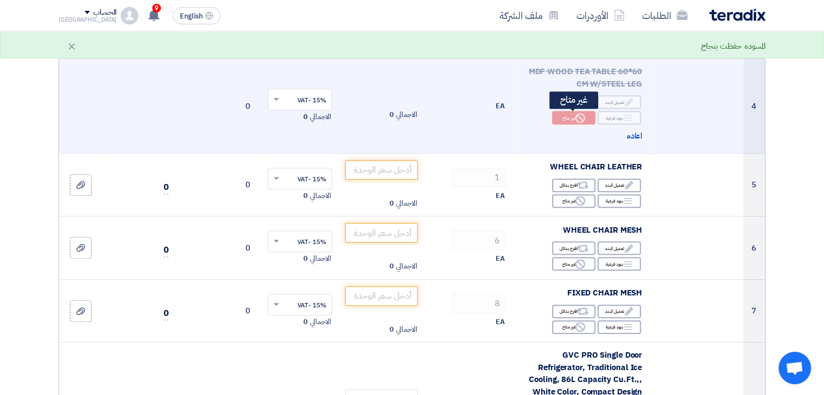
scroll to position [433, 0]
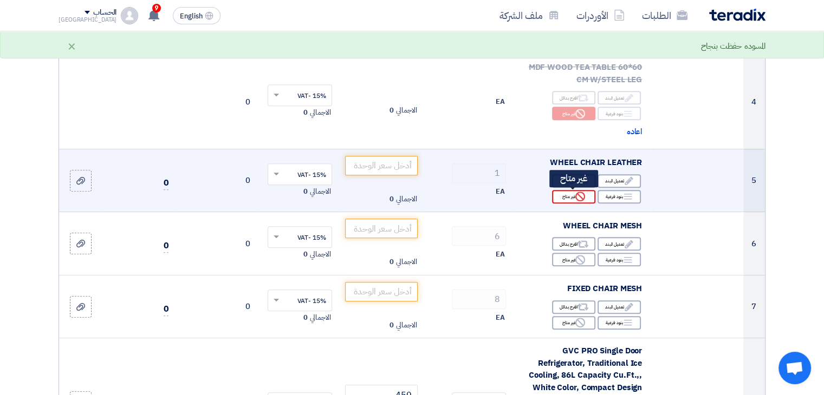
click at [576, 198] on use at bounding box center [580, 197] width 10 height 10
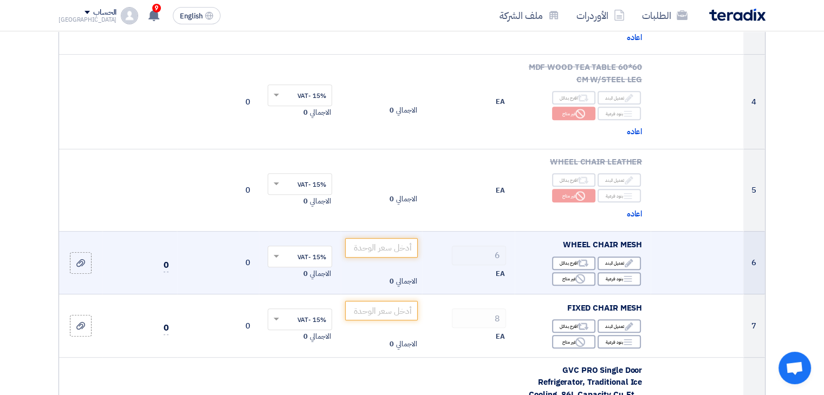
scroll to position [488, 0]
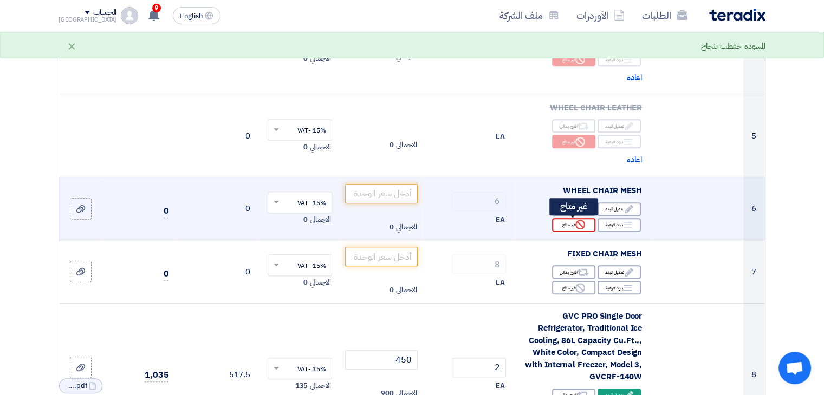
click at [574, 224] on div "Reject غير متاح" at bounding box center [573, 225] width 43 height 14
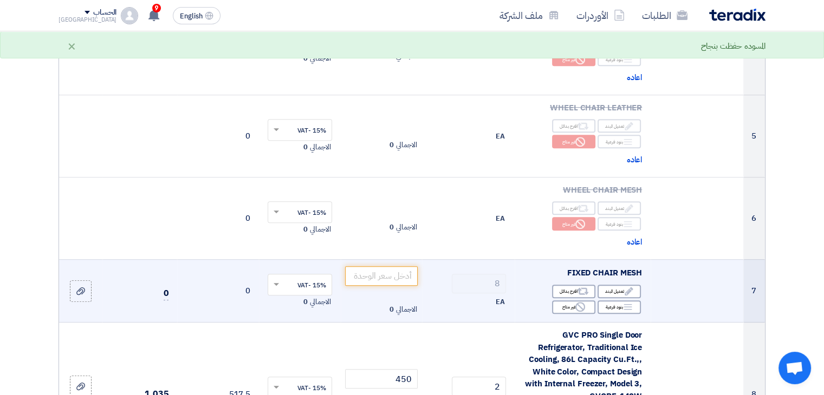
scroll to position [596, 0]
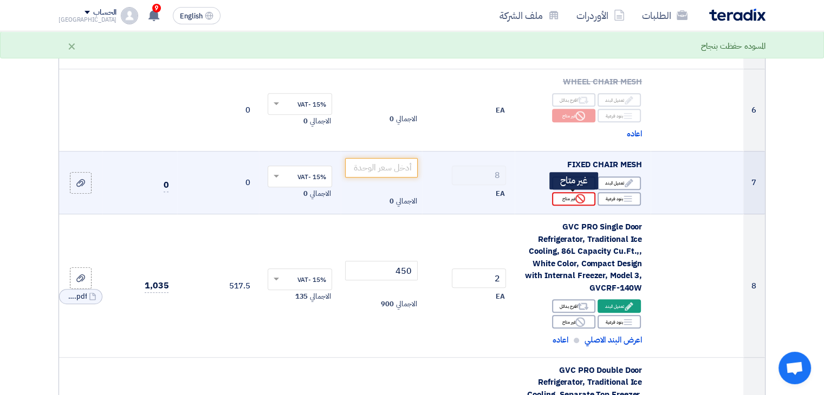
click at [566, 202] on div "Reject غير متاح" at bounding box center [573, 199] width 43 height 14
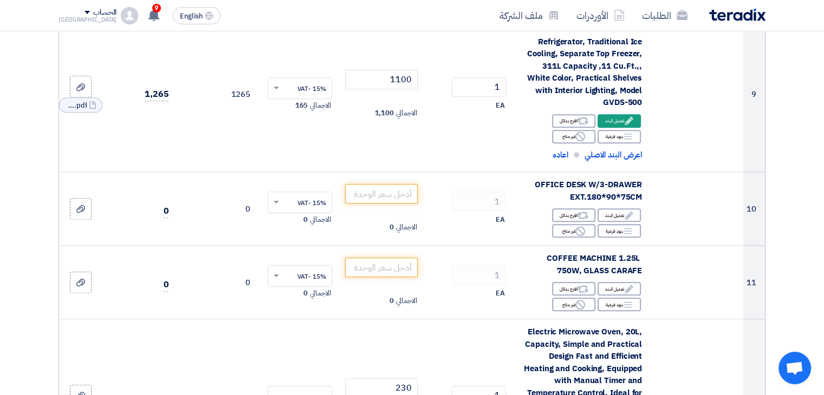
scroll to position [975, 0]
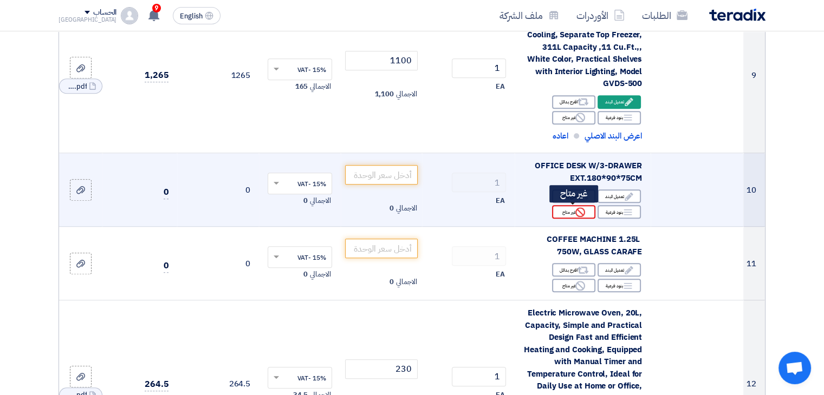
click at [573, 215] on div "Reject غير متاح" at bounding box center [573, 212] width 43 height 14
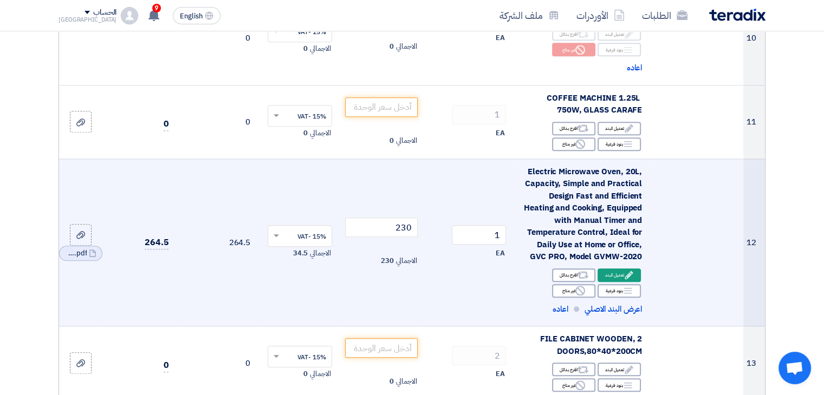
scroll to position [1083, 0]
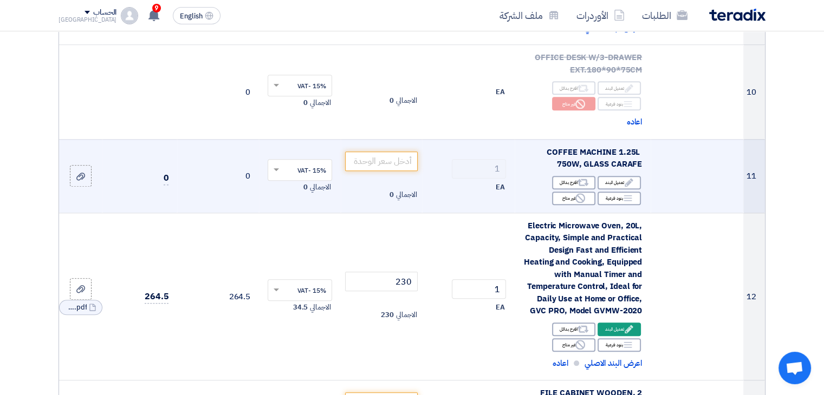
drag, startPoint x: 641, startPoint y: 163, endPoint x: 544, endPoint y: 148, distance: 98.6
click at [544, 148] on div "COFFEE MACHINE 1.25L 750W, GLASS CARAFE" at bounding box center [582, 158] width 119 height 24
click at [554, 151] on span "COFFEE MACHINE 1.25L 750W, GLASS CARAFE" at bounding box center [594, 158] width 95 height 24
drag, startPoint x: 548, startPoint y: 150, endPoint x: 632, endPoint y: 163, distance: 85.5
click at [632, 163] on span "COFFEE MACHINE 1.25L 750W, GLASS CARAFE" at bounding box center [594, 158] width 95 height 24
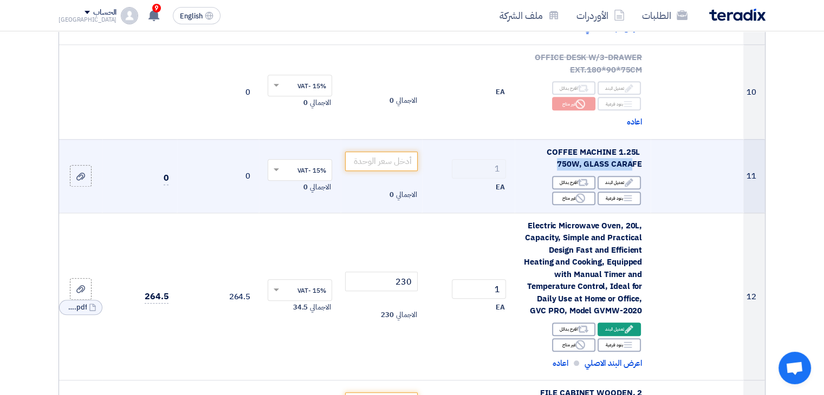
click at [633, 162] on span "COFFEE MACHINE 1.25L 750W, GLASS CARAFE" at bounding box center [594, 158] width 95 height 24
click at [633, 161] on span "COFFEE MACHINE 1.25L 750W, GLASS CARAFE" at bounding box center [594, 158] width 95 height 24
click at [603, 181] on div "Edit تعديل البند" at bounding box center [619, 183] width 43 height 14
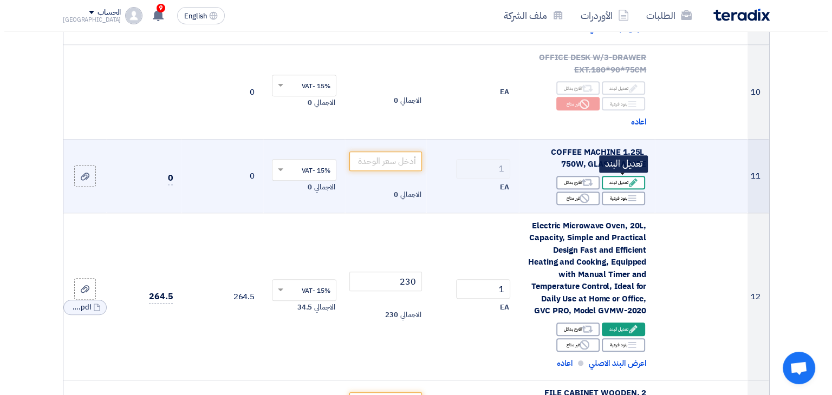
scroll to position [940, 0]
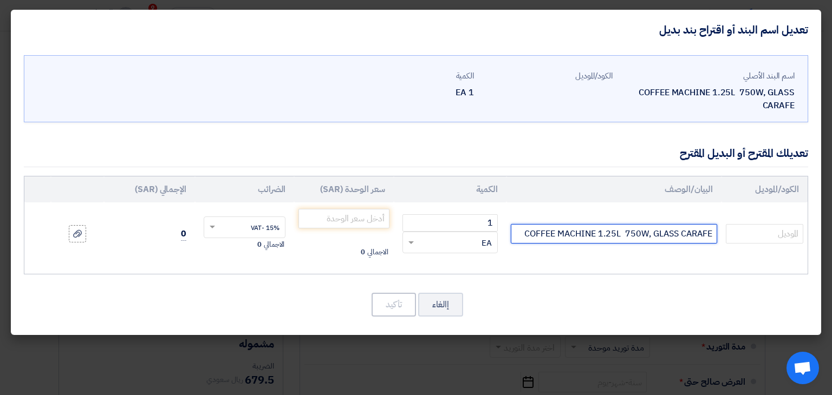
click at [659, 232] on input "COFFEE MACHINE 1.25L 750W, GLASS CARAFE" at bounding box center [614, 234] width 206 height 20
paste input ",Electric Coffee Maker, 1.2L Capacity, Sleek Design, Fast Brewing ,Removable Fi…"
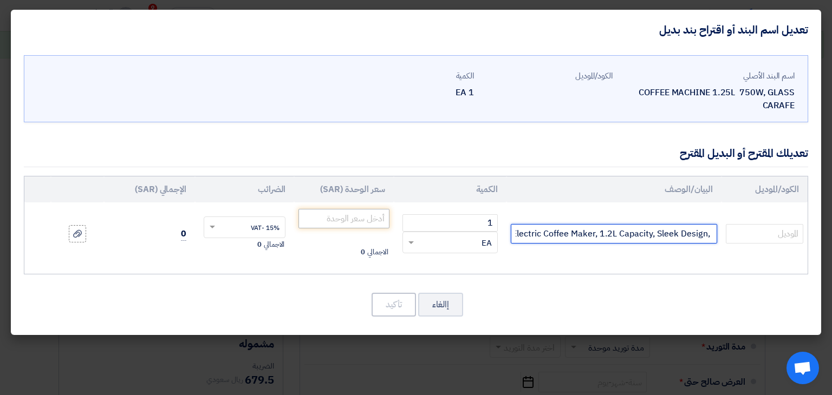
type input ",Electric Coffee Maker, 1.2L Capacity, Sleek Design, Fast Brewing ,Removable Fi…"
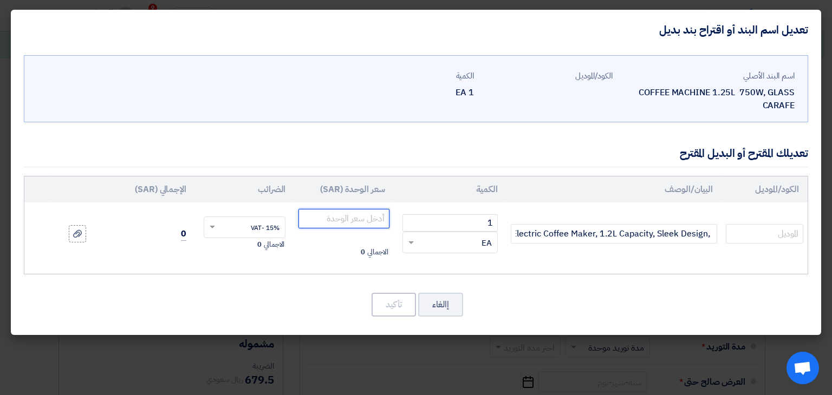
click at [367, 218] on input "number" at bounding box center [343, 219] width 90 height 20
click at [381, 222] on input "185" at bounding box center [343, 219] width 90 height 20
type input "240"
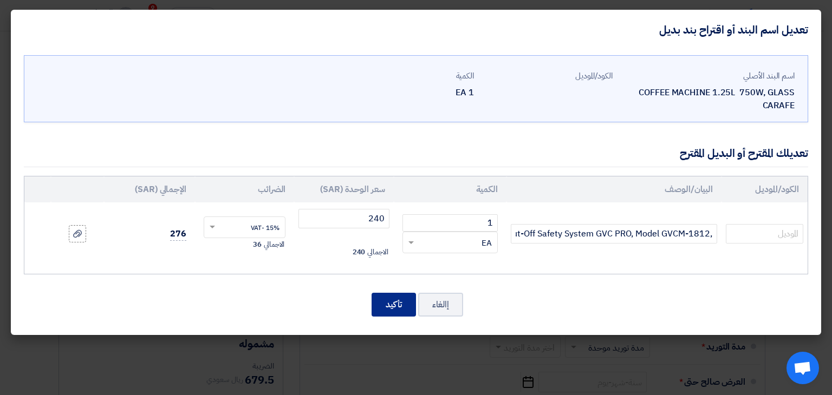
click at [400, 302] on button "تأكيد" at bounding box center [394, 305] width 44 height 24
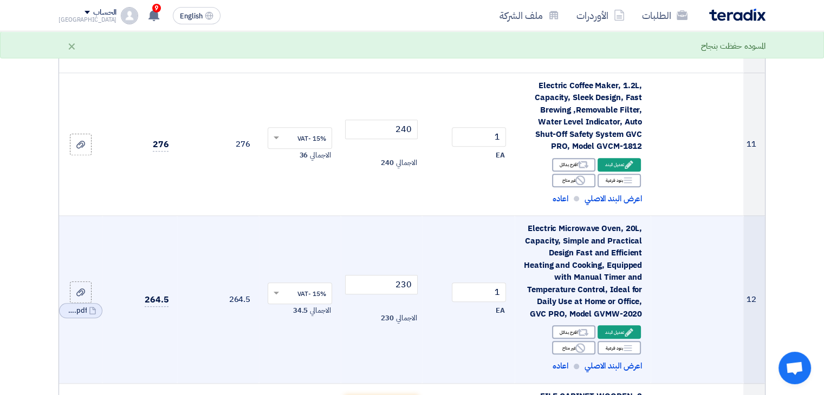
scroll to position [1131, 0]
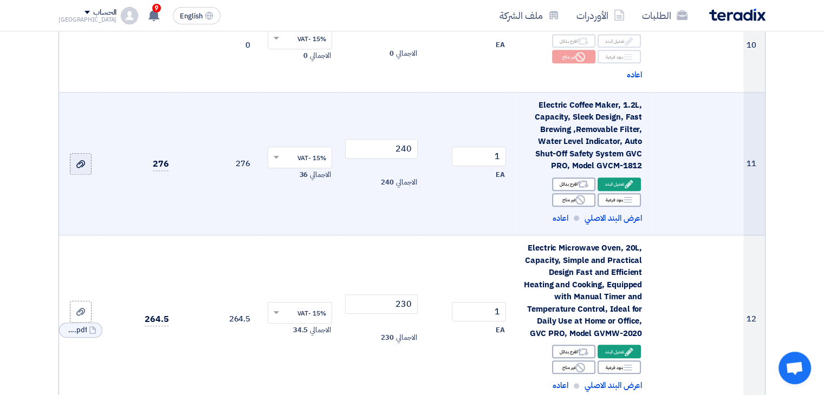
click at [82, 163] on use at bounding box center [80, 164] width 9 height 8
click at [0, 0] on input "file" at bounding box center [0, 0] width 0 height 0
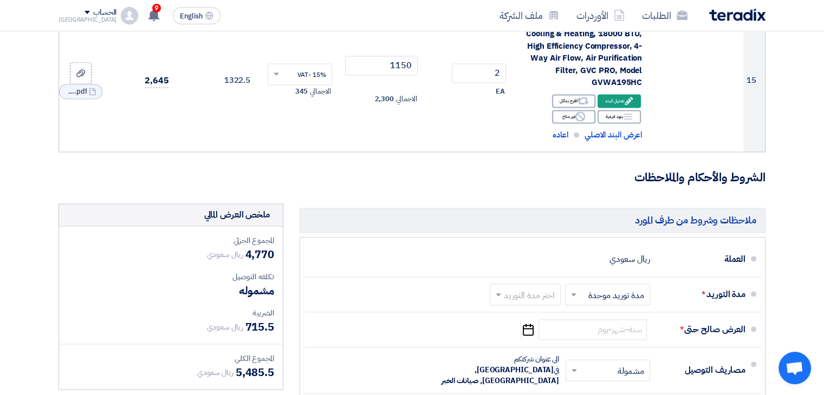
scroll to position [1889, 0]
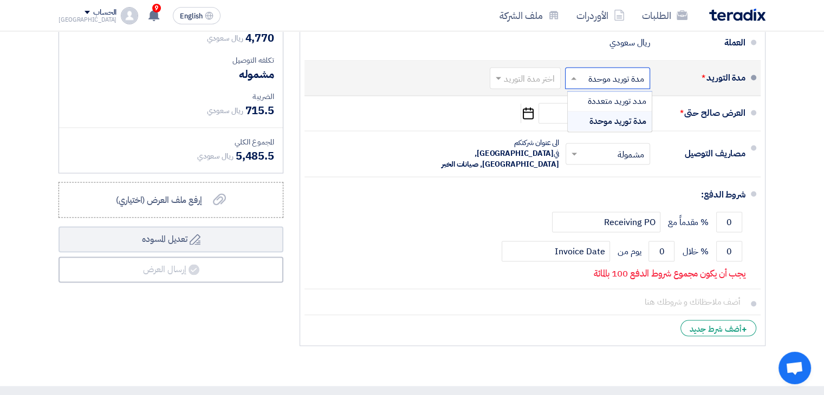
click at [607, 75] on input "text" at bounding box center [606, 79] width 80 height 16
click at [607, 115] on span "مدة توريد موحدة" at bounding box center [617, 121] width 57 height 13
click at [547, 85] on div "اختر مدة التوريد" at bounding box center [525, 78] width 71 height 22
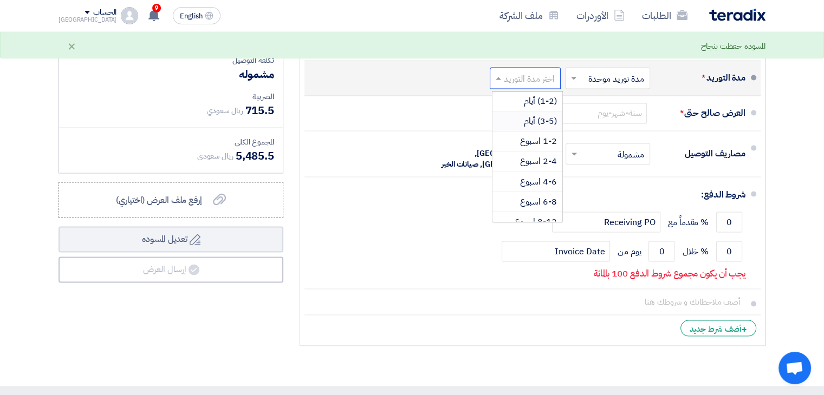
click at [540, 121] on span "(3-5) أيام" at bounding box center [540, 121] width 33 height 13
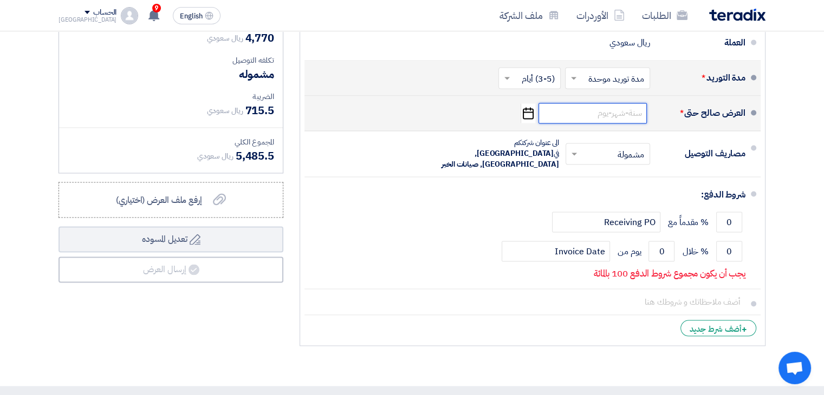
click at [632, 113] on input at bounding box center [592, 113] width 108 height 21
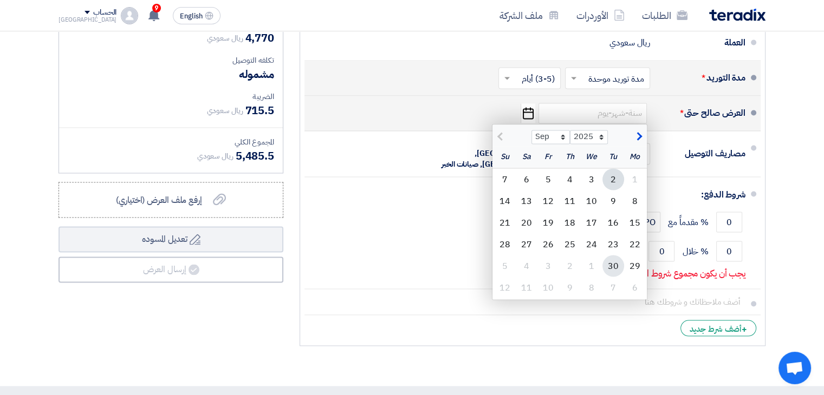
click at [611, 261] on div "30" at bounding box center [613, 266] width 22 height 22
type input "9/30/2025"
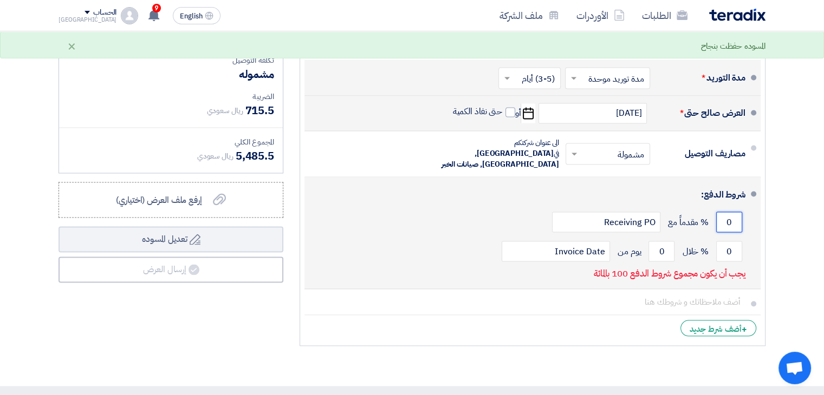
click at [723, 213] on input "0" at bounding box center [729, 222] width 26 height 21
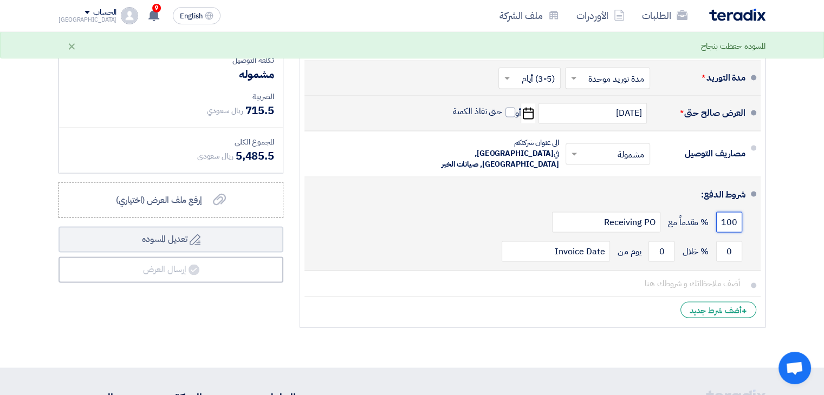
scroll to position [0, -4]
click at [722, 212] on input "0100" at bounding box center [729, 222] width 26 height 21
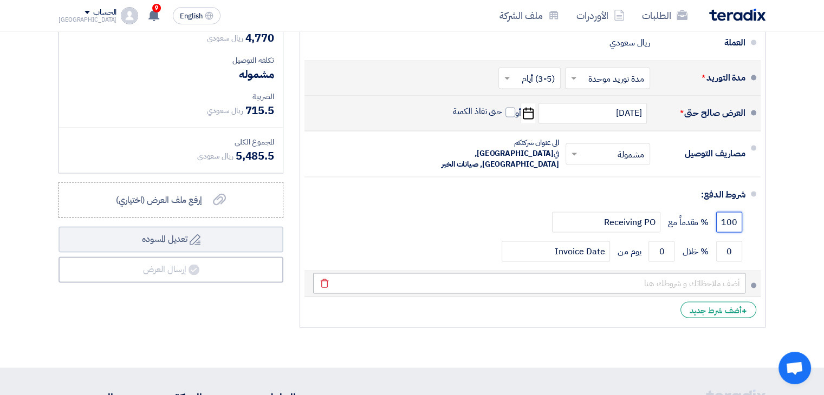
scroll to position [1781, 0]
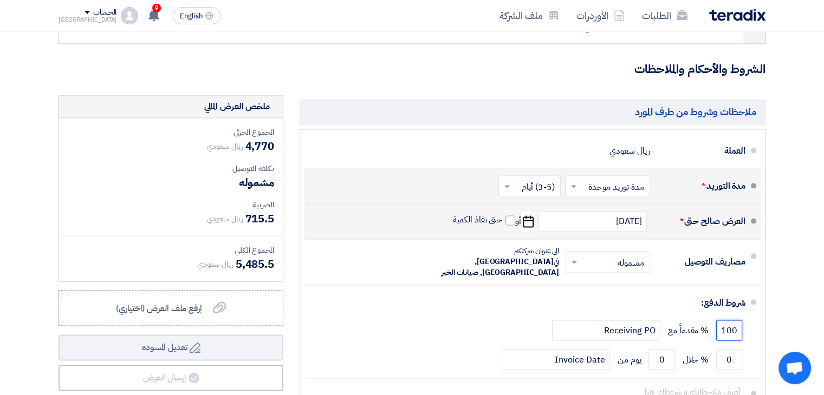
type input "100"
click at [467, 101] on h5 "ملاحظات وشروط من طرف المورد" at bounding box center [533, 112] width 466 height 24
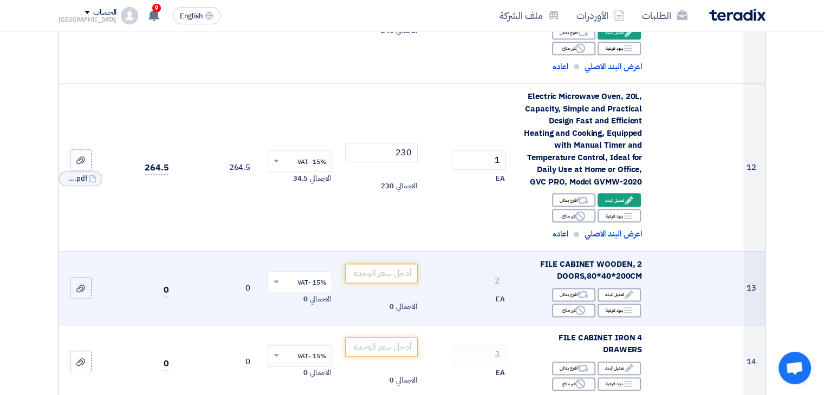
scroll to position [1300, 0]
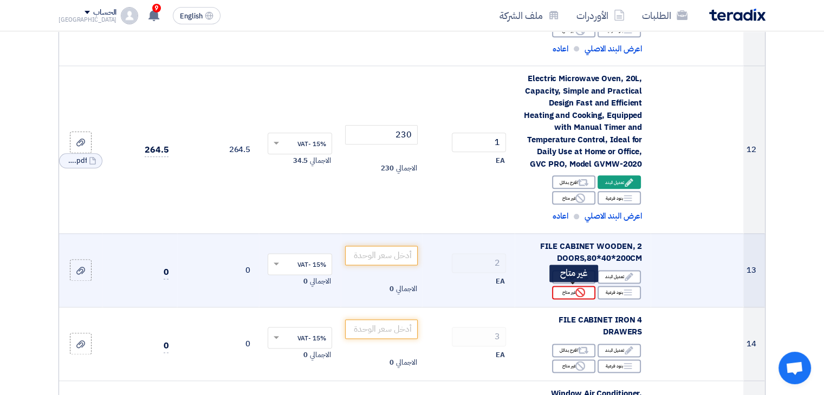
click at [574, 294] on div "Reject غير متاح" at bounding box center [573, 293] width 43 height 14
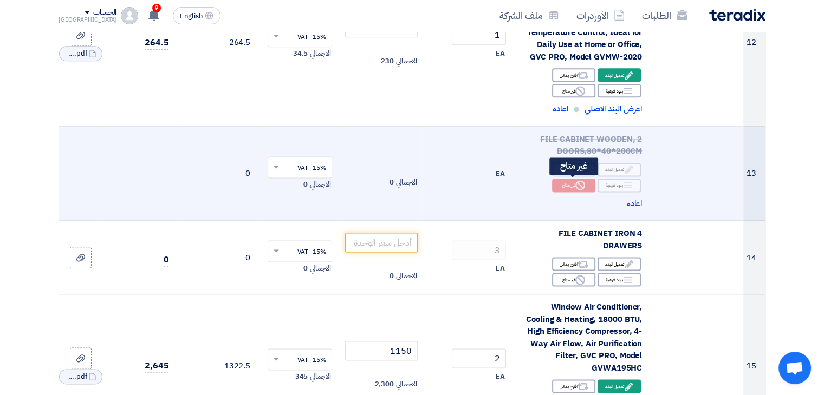
scroll to position [1408, 0]
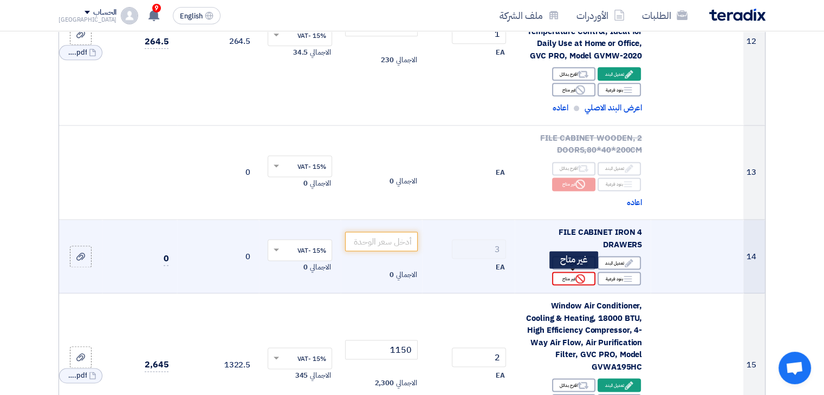
click at [573, 278] on div "Reject غير متاح" at bounding box center [573, 279] width 43 height 14
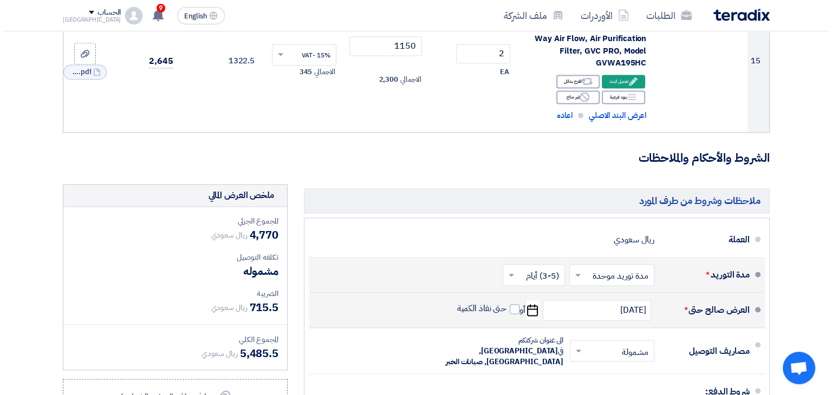
scroll to position [1950, 0]
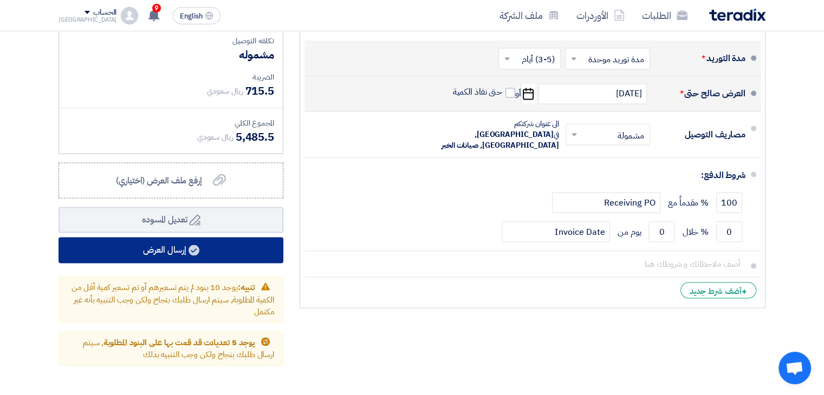
click at [150, 246] on button "إرسال العرض" at bounding box center [171, 250] width 225 height 26
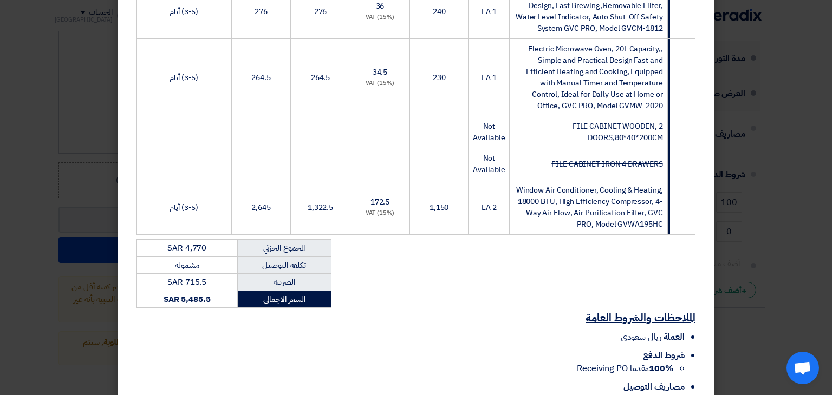
scroll to position [676, 0]
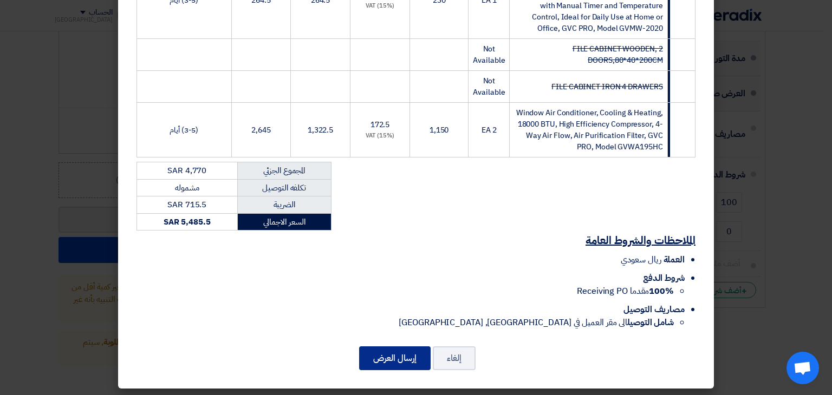
click at [398, 349] on button "إرسال العرض" at bounding box center [395, 359] width 72 height 24
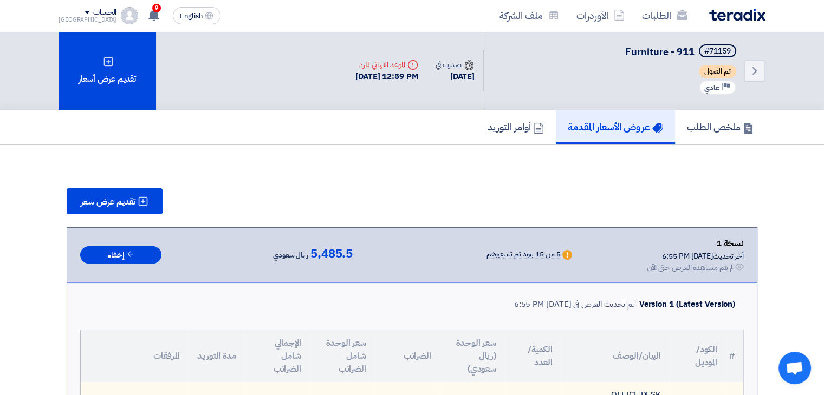
click at [716, 18] on img at bounding box center [737, 15] width 56 height 12
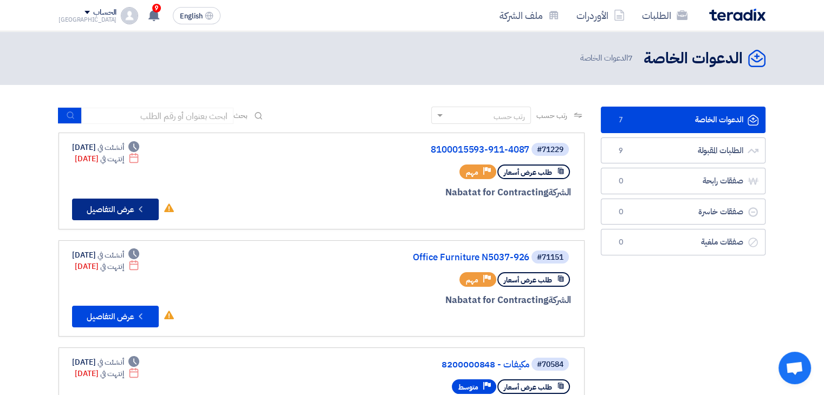
click at [125, 209] on button "Check details عرض التفاصيل" at bounding box center [115, 210] width 87 height 22
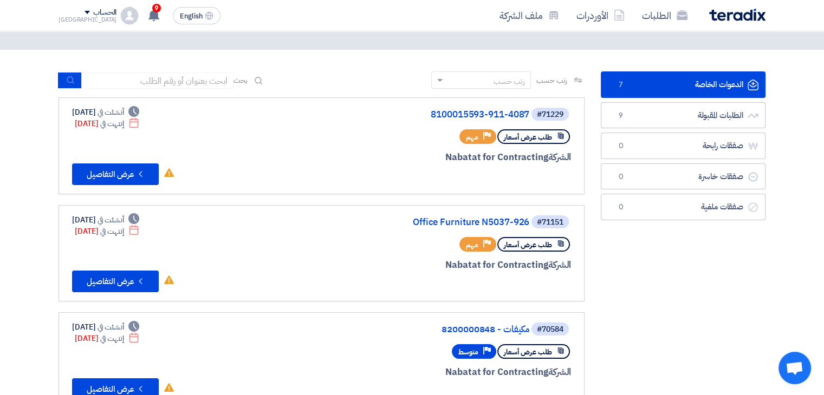
scroll to position [54, 0]
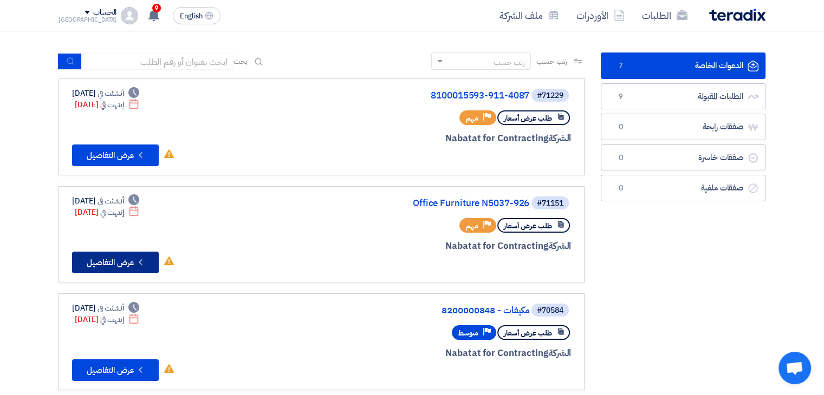
click at [133, 263] on button "Check details عرض التفاصيل" at bounding box center [115, 263] width 87 height 22
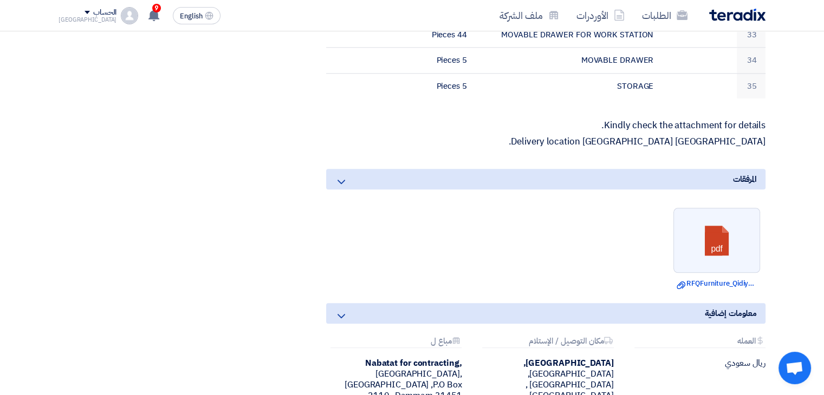
scroll to position [1246, 0]
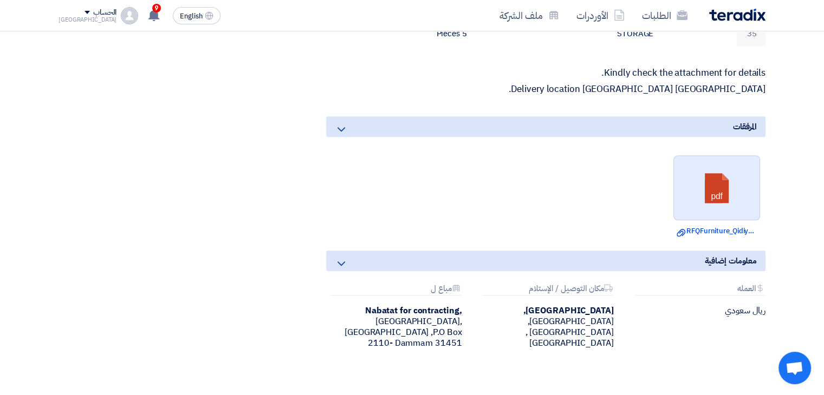
click at [720, 193] on link at bounding box center [717, 188] width 87 height 65
